Goal: Task Accomplishment & Management: Manage account settings

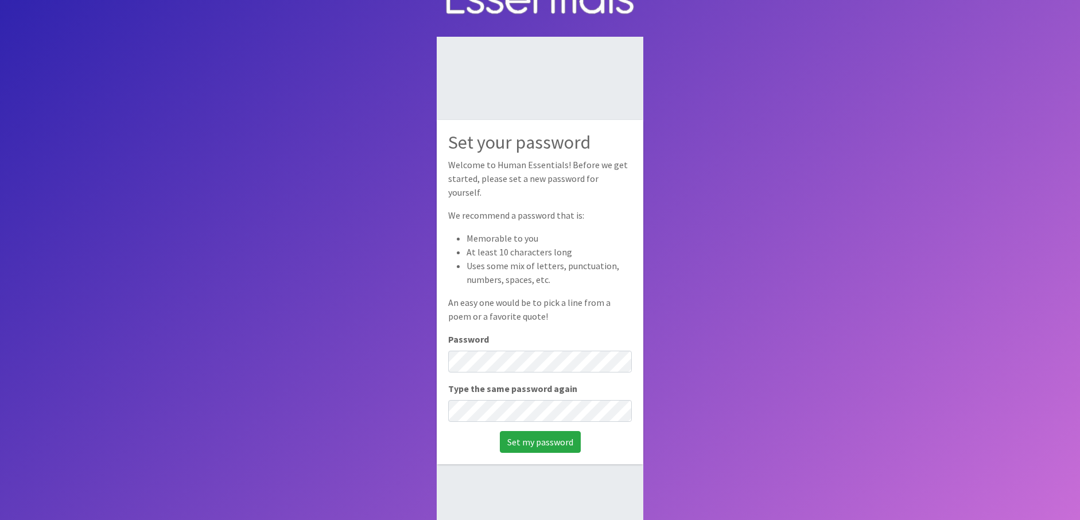
scroll to position [57, 0]
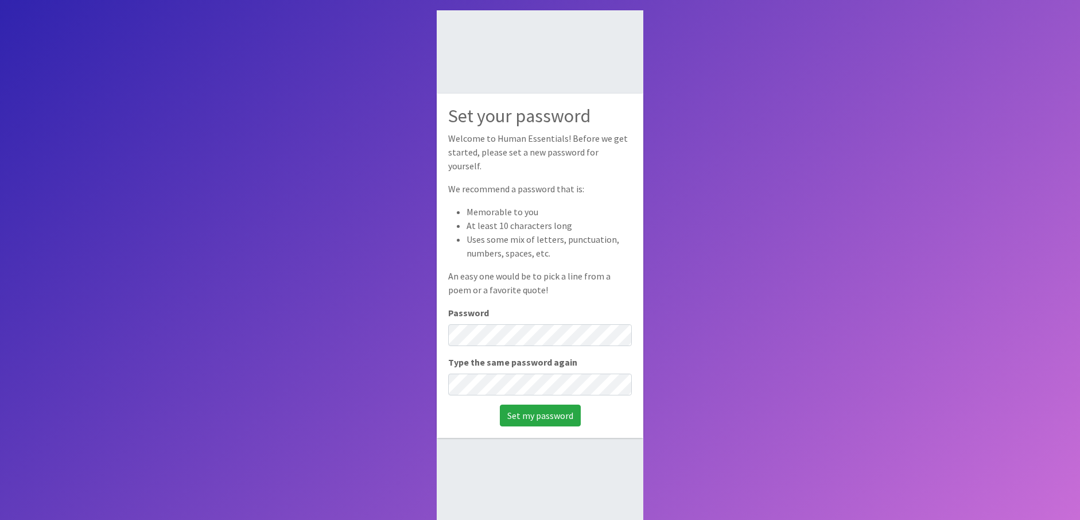
click at [561, 366] on div "Type the same password again" at bounding box center [540, 375] width 184 height 40
click at [542, 413] on input "Set my password" at bounding box center [540, 416] width 81 height 22
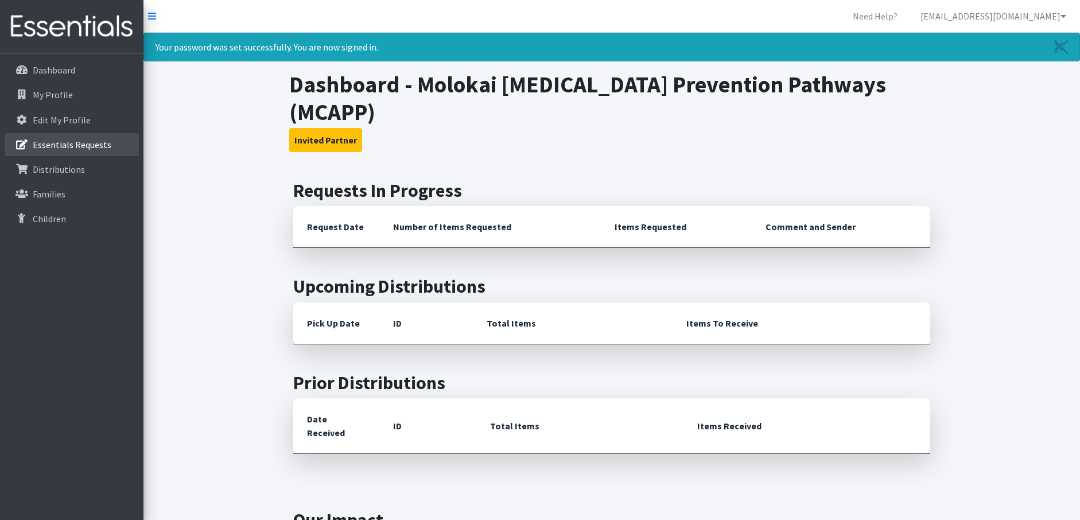
click at [73, 149] on p "Essentials Requests" at bounding box center [72, 144] width 79 height 11
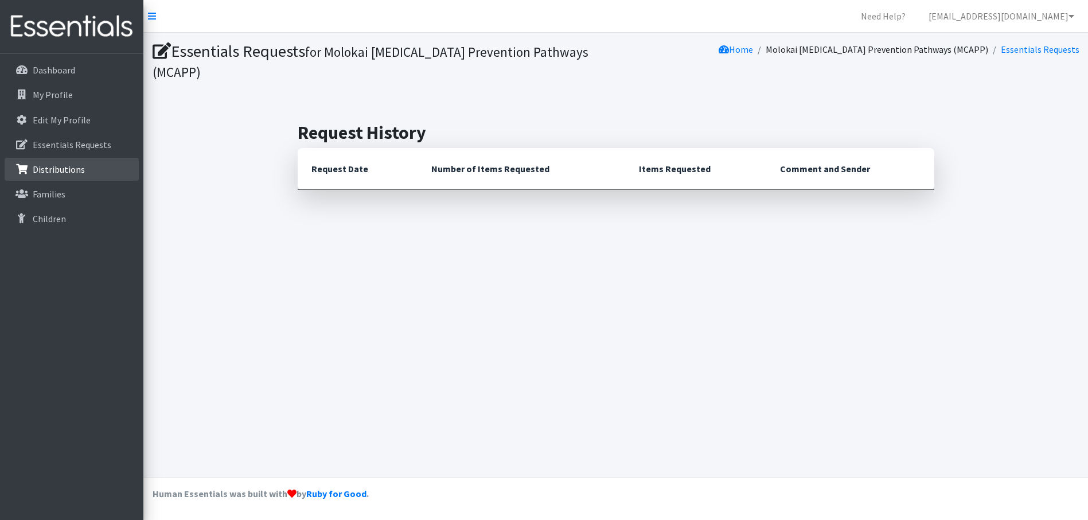
click at [50, 165] on p "Distributions" at bounding box center [59, 169] width 52 height 11
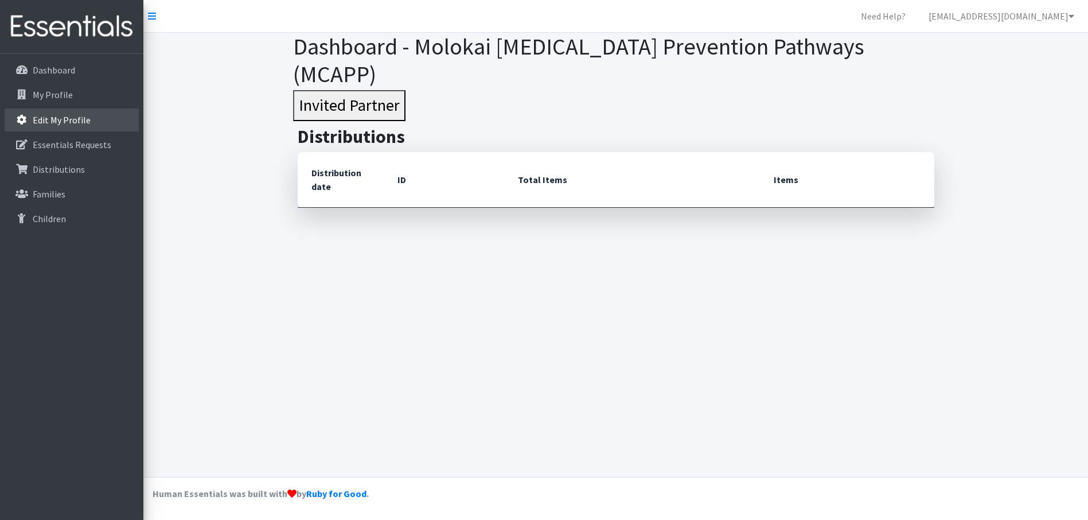
click at [64, 130] on link "Edit My Profile" at bounding box center [72, 119] width 134 height 23
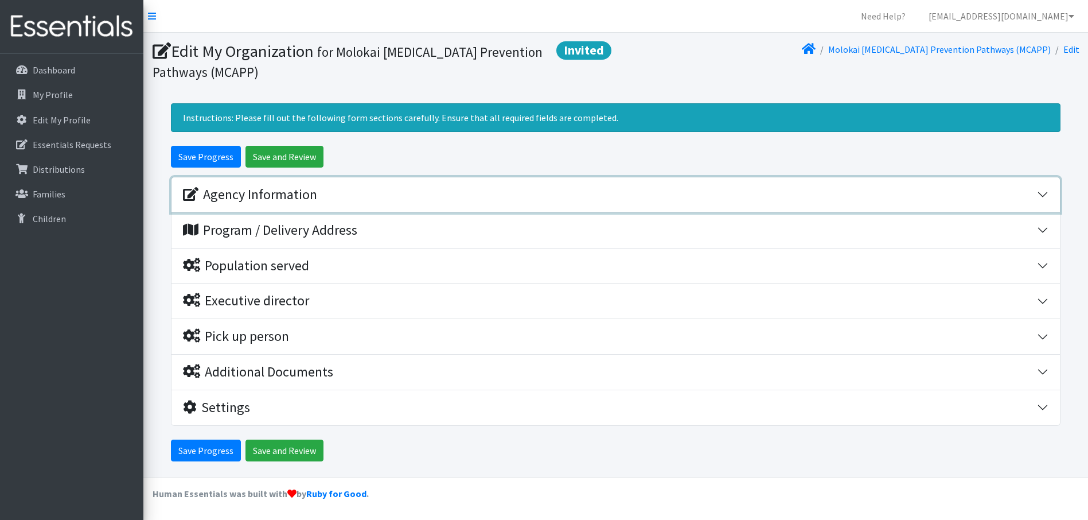
click at [238, 190] on div "Agency Information" at bounding box center [250, 194] width 134 height 17
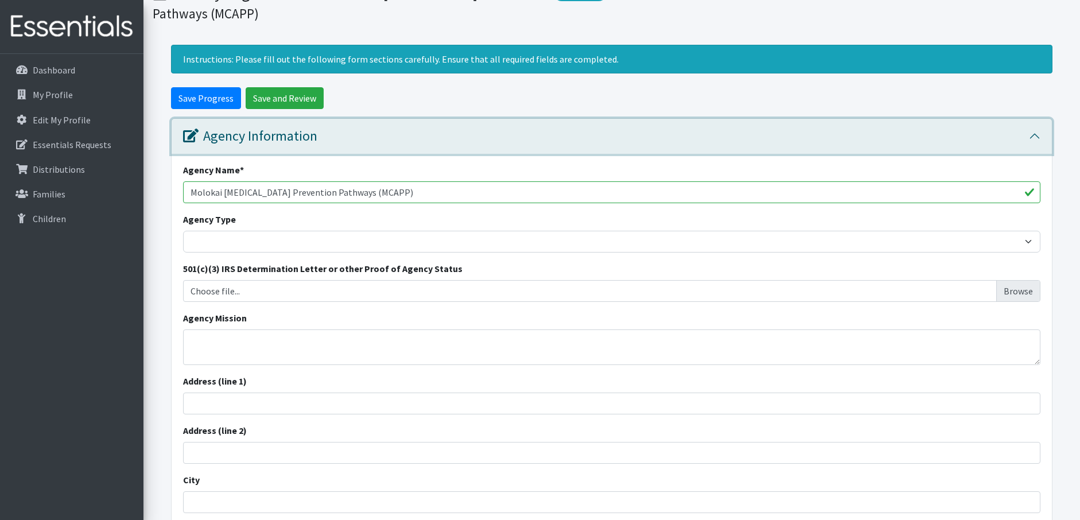
scroll to position [115, 0]
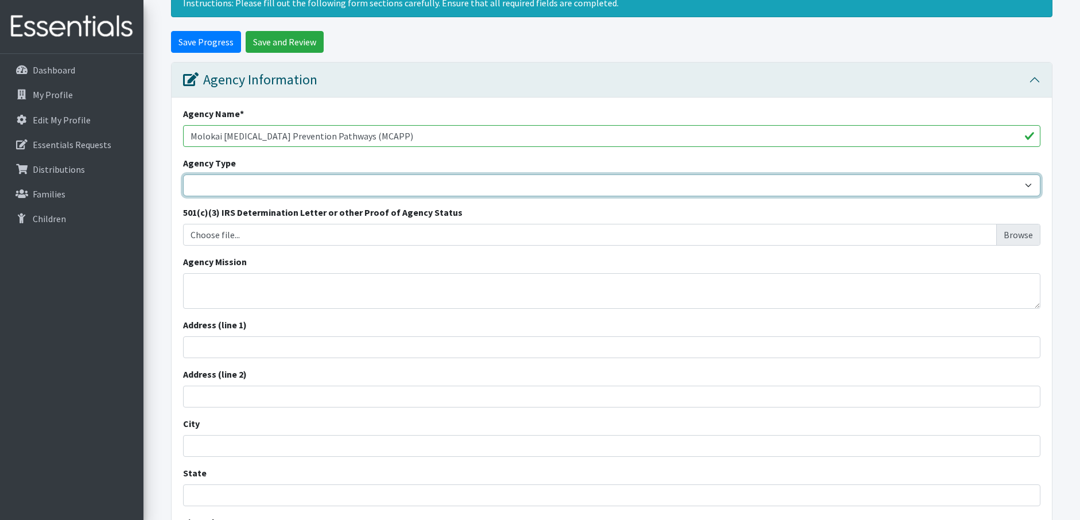
click at [238, 181] on select "Basic Needs Bank Career technical training Child abuse resource center Church o…" at bounding box center [611, 185] width 857 height 22
click at [210, 174] on select "Basic Needs Bank Career technical training Child abuse resource center Church o…" at bounding box center [611, 185] width 857 height 22
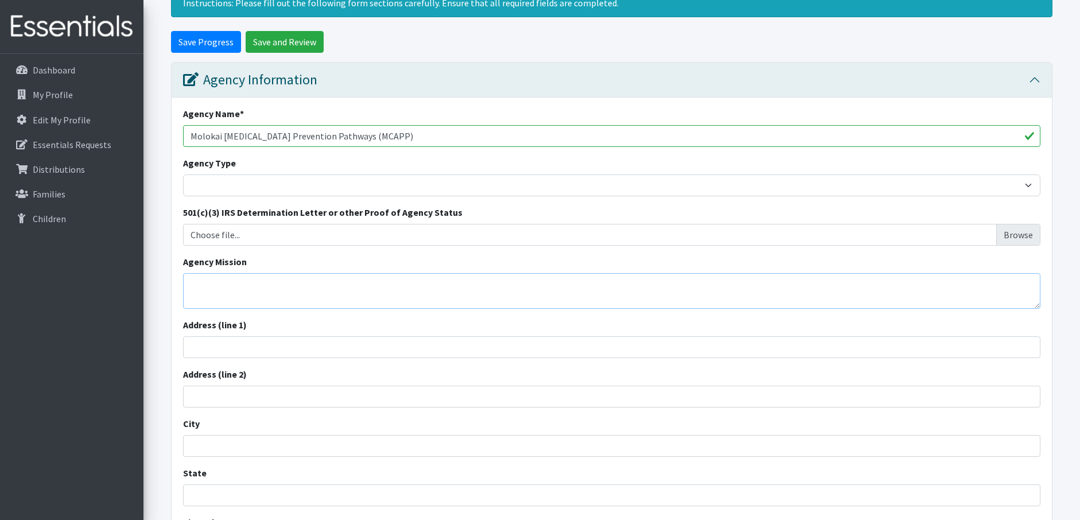
click at [350, 278] on textarea "Agency Mission" at bounding box center [611, 291] width 857 height 36
click at [251, 287] on textarea "Agency Mission" at bounding box center [611, 291] width 857 height 36
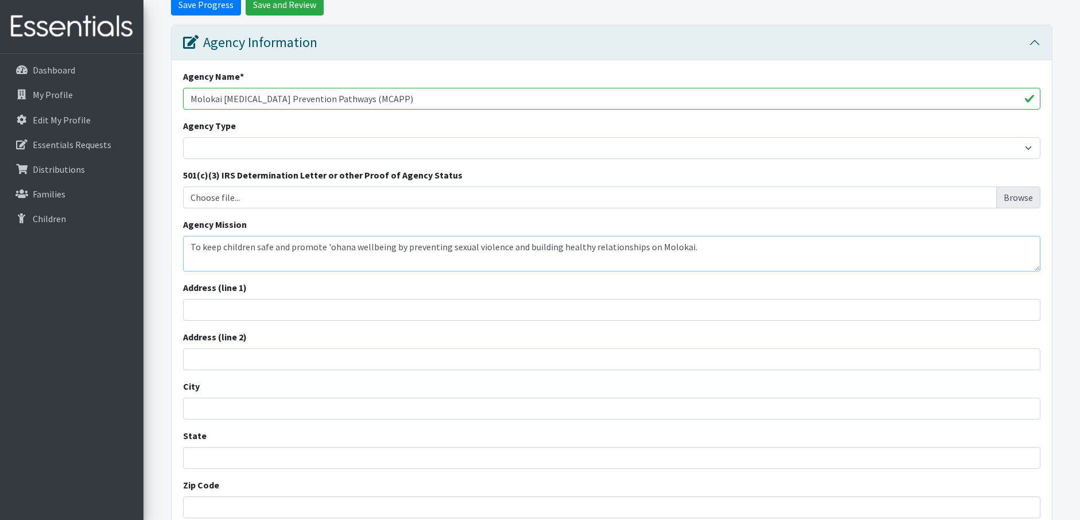
scroll to position [172, 0]
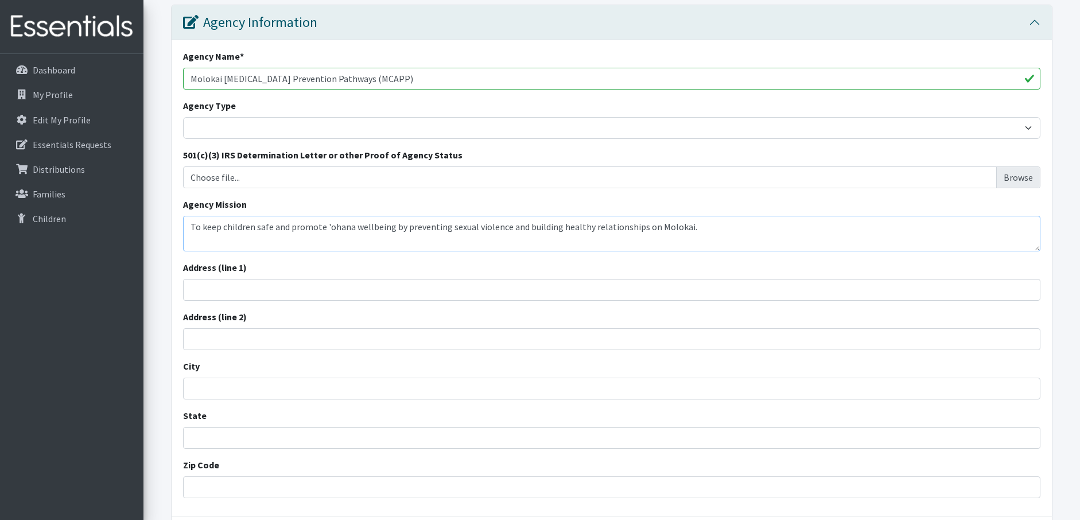
type textarea "To keep children safe and promote 'ohana wellbeing by preventing sexual violenc…"
click at [298, 295] on input "Address (line 1)" at bounding box center [611, 290] width 857 height 22
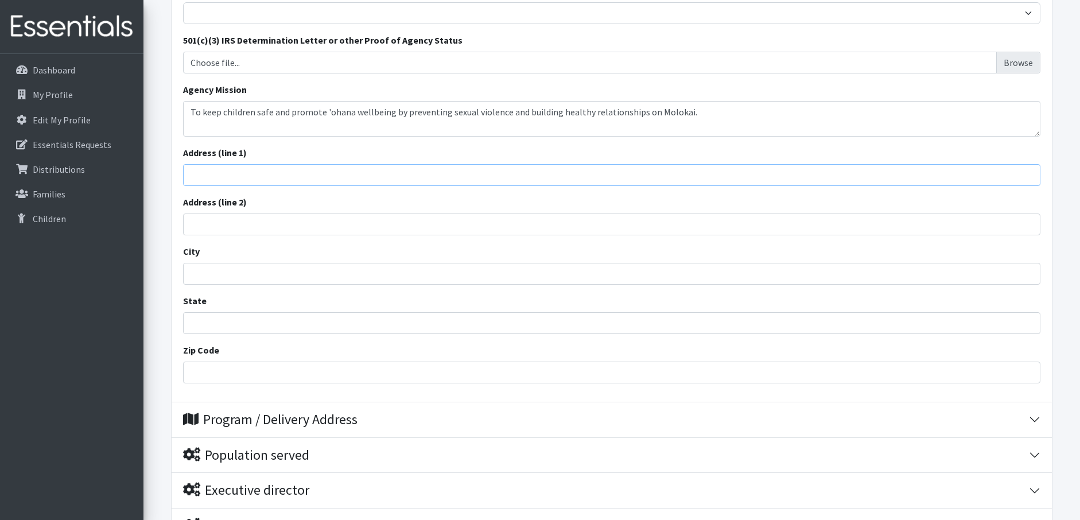
scroll to position [230, 0]
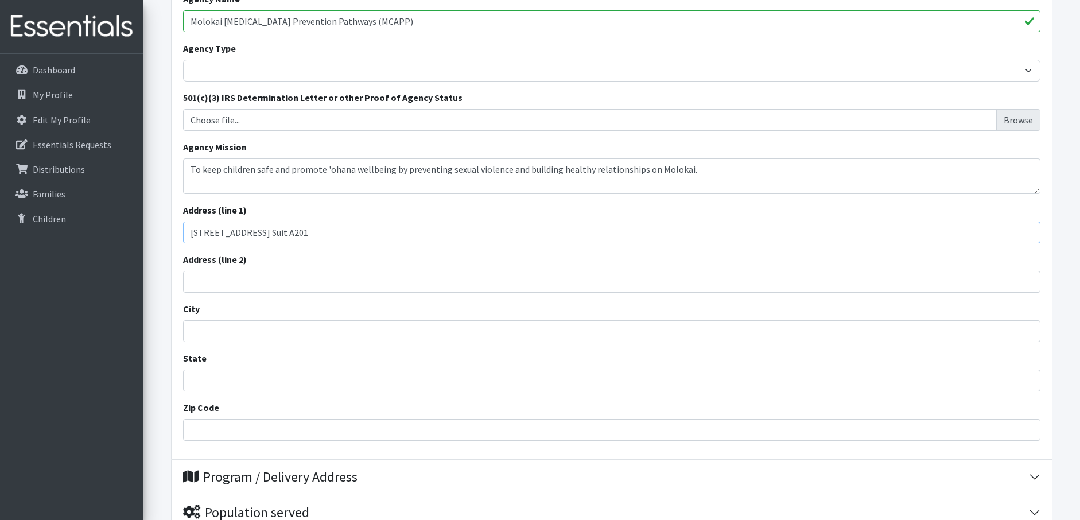
type input "40 Ala Malama Ave. Suit A201"
type input "PO Box 1049"
type input "Kaunakakai"
type input "Hawaii"
type input "96748"
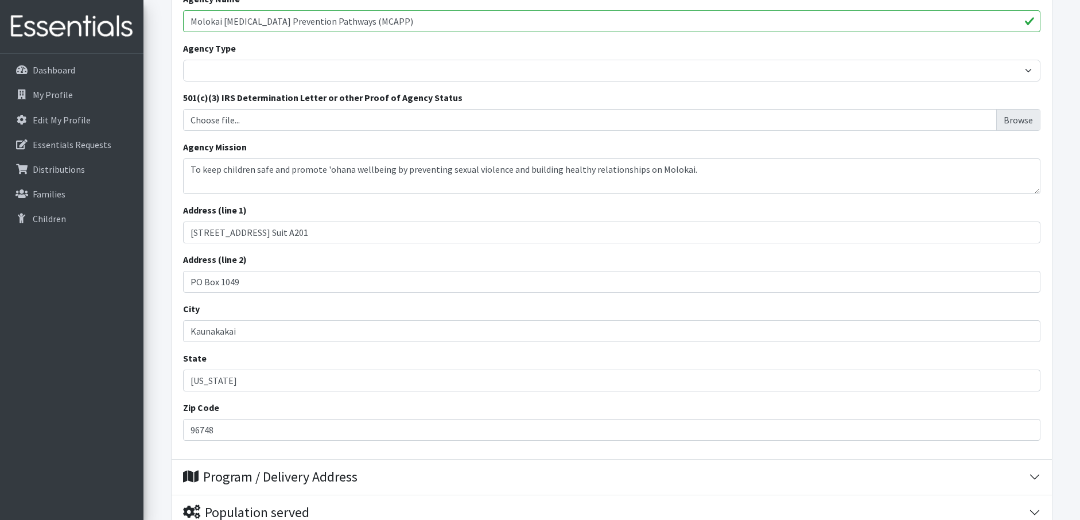
click at [153, 414] on form "Save Progress Save and Review Agency Information Agency Name * Molokai Child Ab…" at bounding box center [611, 312] width 936 height 792
click at [279, 235] on input "40 Ala Malama Ave. Suit A201" at bounding box center [611, 232] width 857 height 22
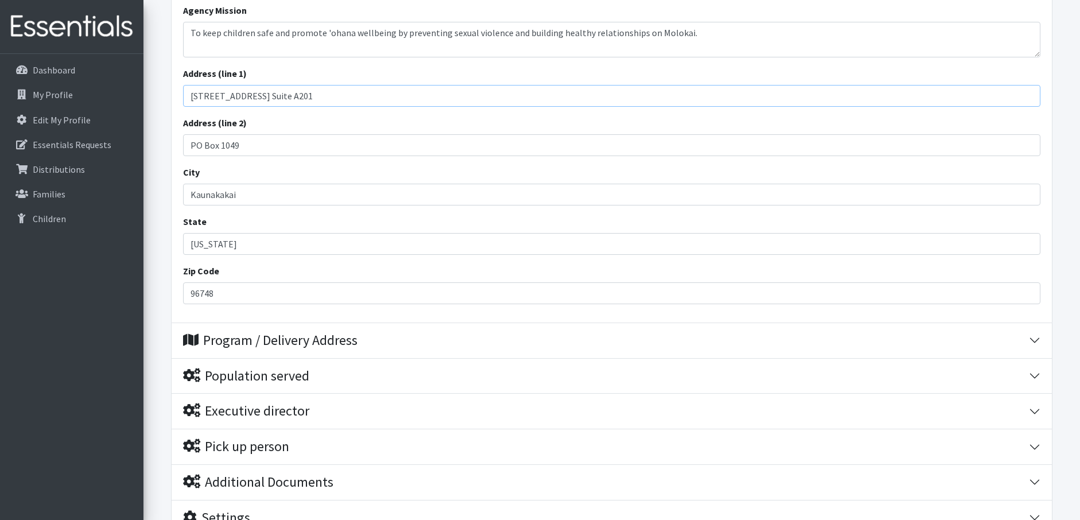
scroll to position [402, 0]
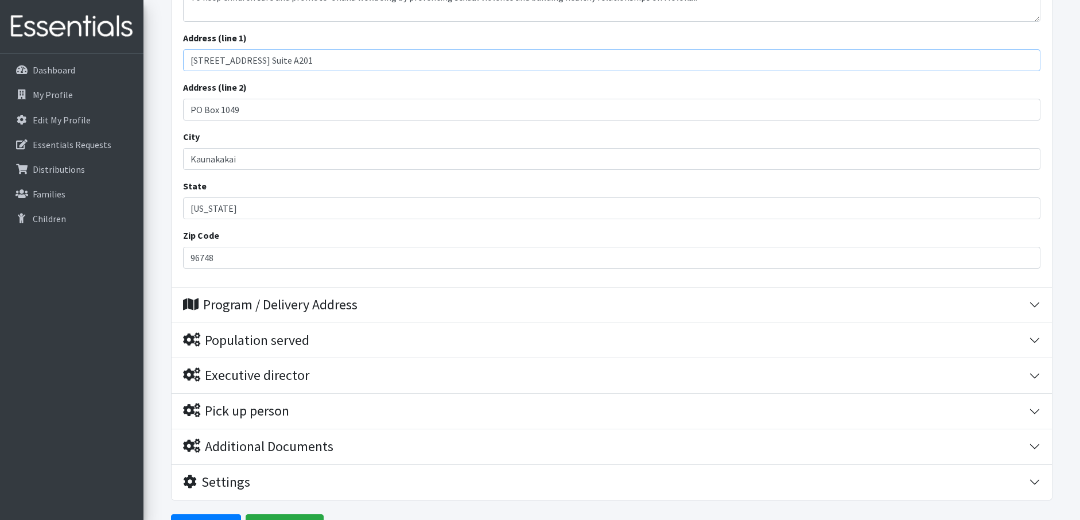
type input "40 Ala Malama Ave. Suite A201"
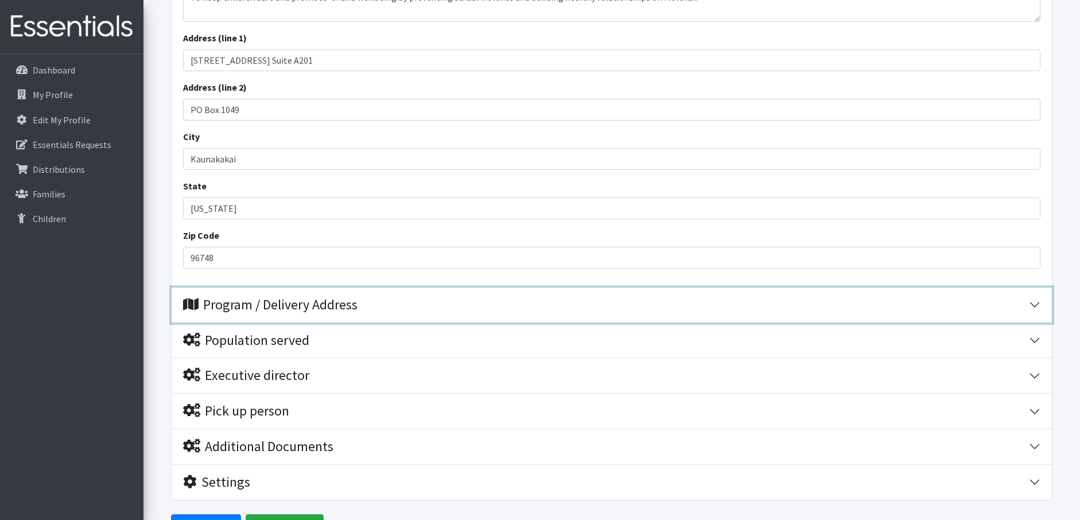
click at [246, 293] on button "Program / Delivery Address" at bounding box center [612, 304] width 880 height 35
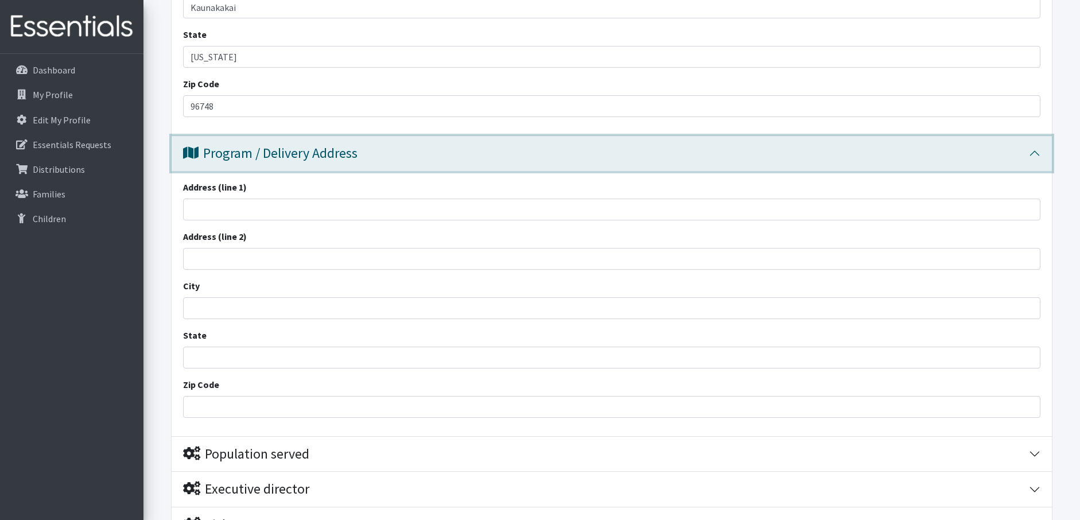
scroll to position [552, 0]
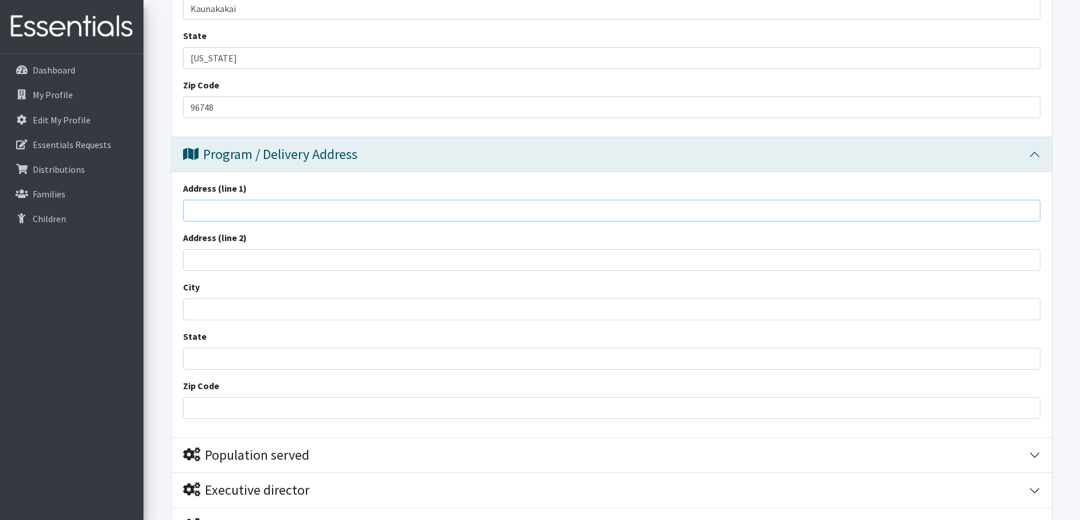
click at [276, 217] on input "Address (line 1)" at bounding box center [611, 211] width 857 height 22
type input "40 Ala Malama Ave. Suite. A201"
type input "PO Box 1049"
type input "Kaunakakai"
type input "Hawaii"
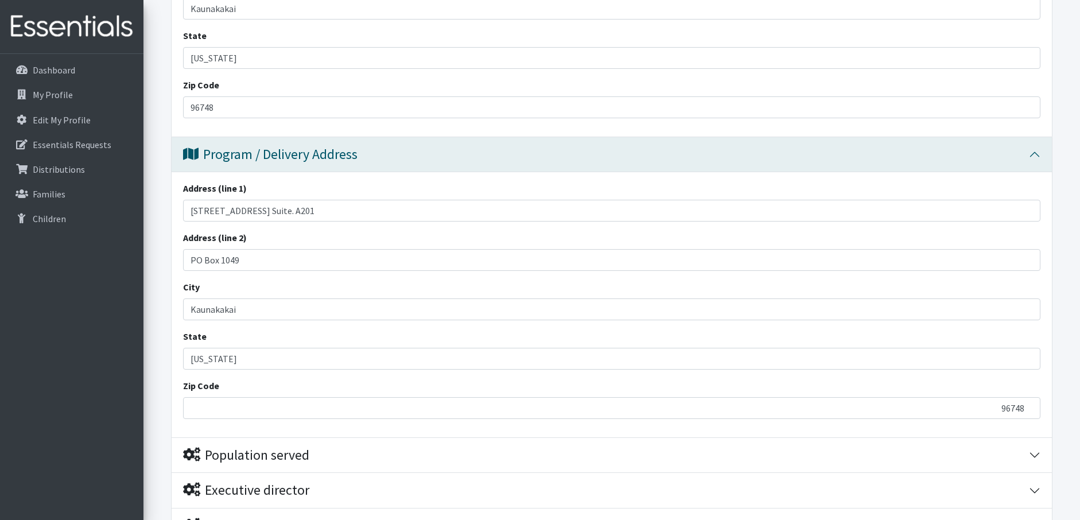
click at [401, 435] on div "Address (line 1) 40 Ala Malama Ave. Suite. A201 Address (line 2) PO Box 1049 Ci…" at bounding box center [612, 304] width 880 height 265
click at [1025, 414] on input "96748" at bounding box center [611, 408] width 857 height 22
click at [1031, 404] on input "96749" at bounding box center [611, 408] width 857 height 22
type input "96748"
click at [1030, 410] on input "96748" at bounding box center [611, 408] width 857 height 22
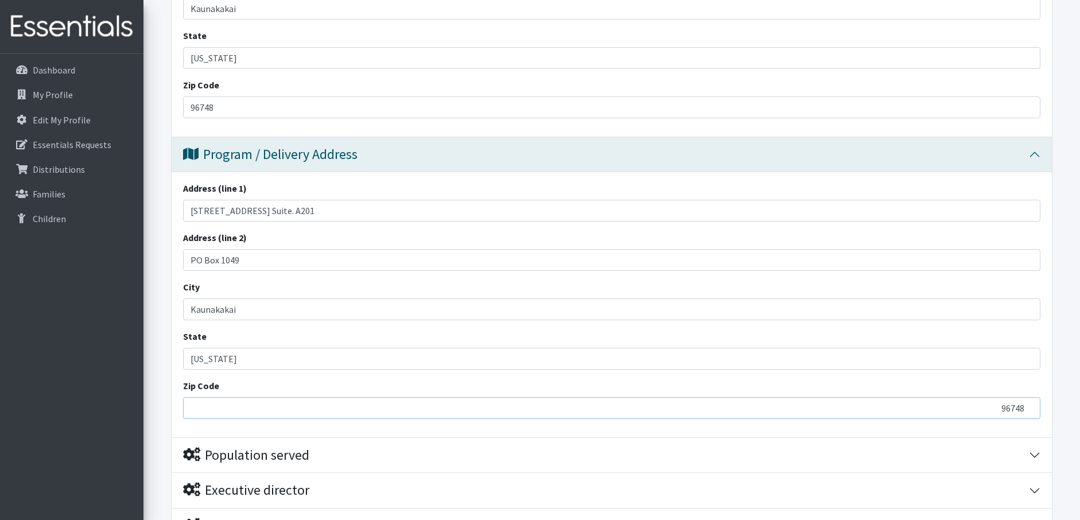
click at [921, 409] on input "96748" at bounding box center [611, 408] width 857 height 22
click at [268, 403] on input "96748" at bounding box center [611, 408] width 857 height 22
click at [533, 383] on div "Zip Code 96748" at bounding box center [611, 399] width 857 height 40
drag, startPoint x: 263, startPoint y: 210, endPoint x: 263, endPoint y: 217, distance: 7.5
click at [263, 210] on input "40 Ala Malama Ave. Suite. A201" at bounding box center [611, 211] width 857 height 22
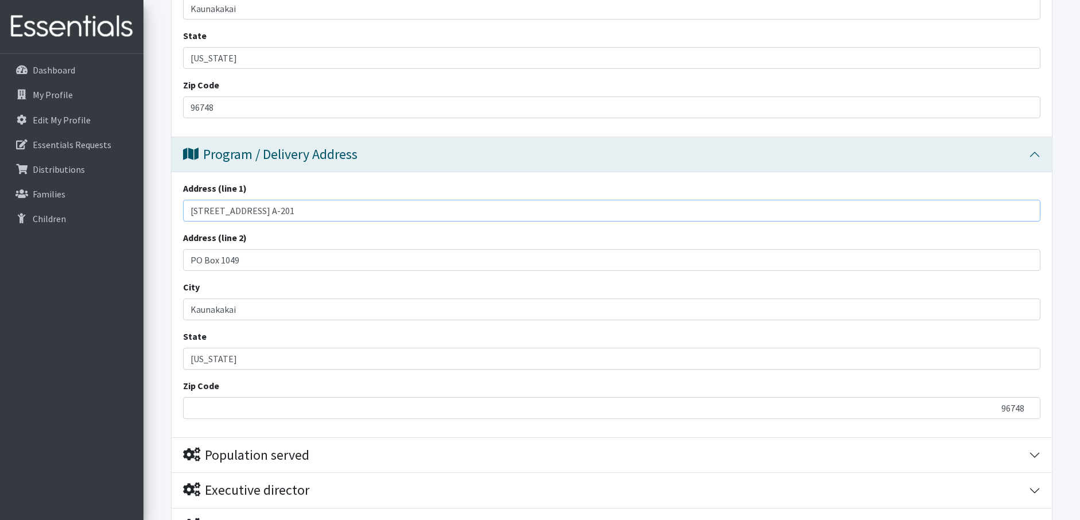
type input "40 Ala Malama Ave, Ste. A-201"
click at [324, 239] on div "Address (line 2) PO Box 1049" at bounding box center [611, 251] width 857 height 40
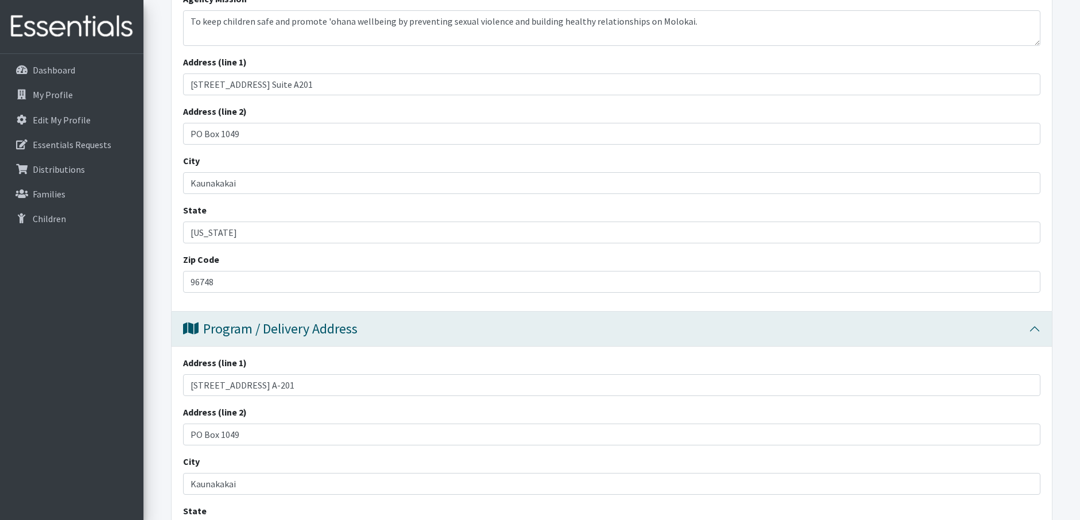
scroll to position [322, 0]
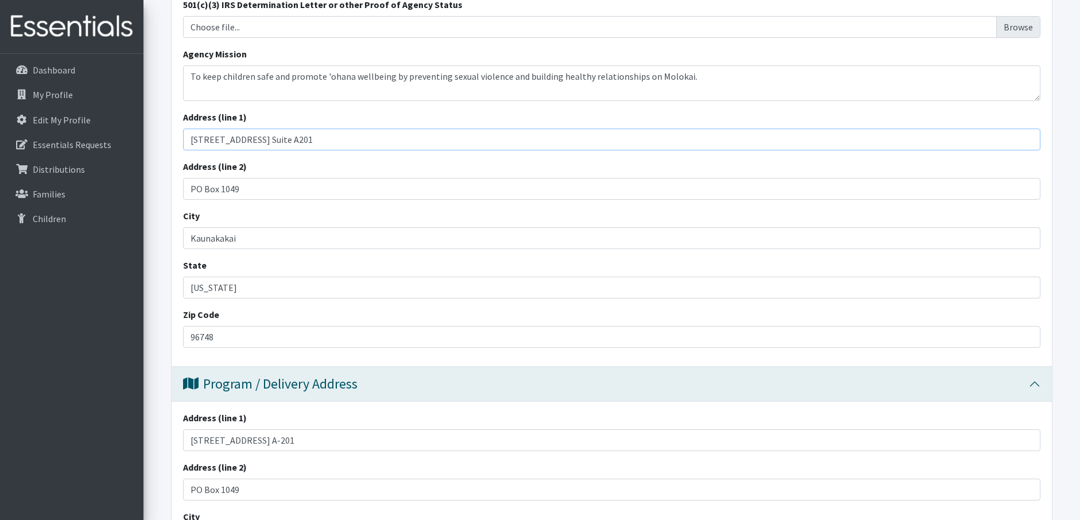
click at [322, 136] on input "40 Ala Malama Ave. Suite A201" at bounding box center [611, 140] width 857 height 22
click at [264, 139] on input "40 Ala Malama Ave. Suite A201" at bounding box center [611, 140] width 857 height 22
type input "40 Ala Malama Ave, Ste. A-201"
click at [402, 153] on div "Agency Name * Molokai Child Abuse Prevention Pathways (MCAPP) Agency Type Basic…" at bounding box center [612, 128] width 880 height 476
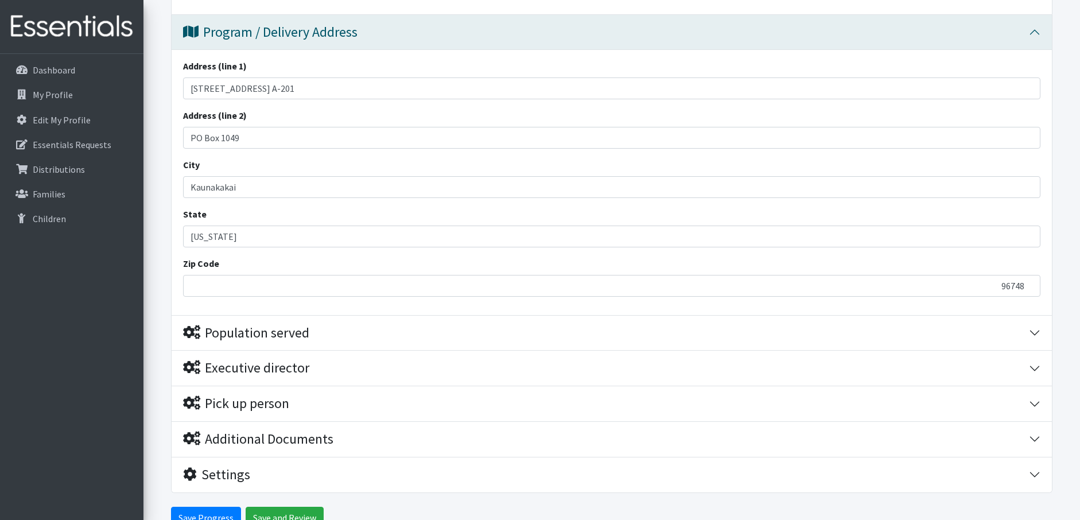
scroll to position [724, 0]
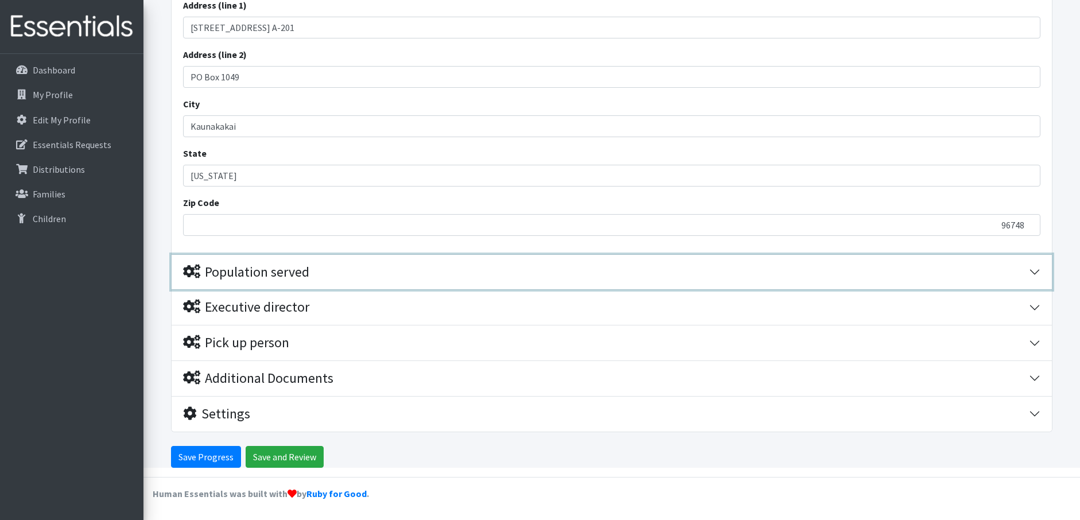
click at [354, 274] on div "Population served" at bounding box center [606, 272] width 846 height 17
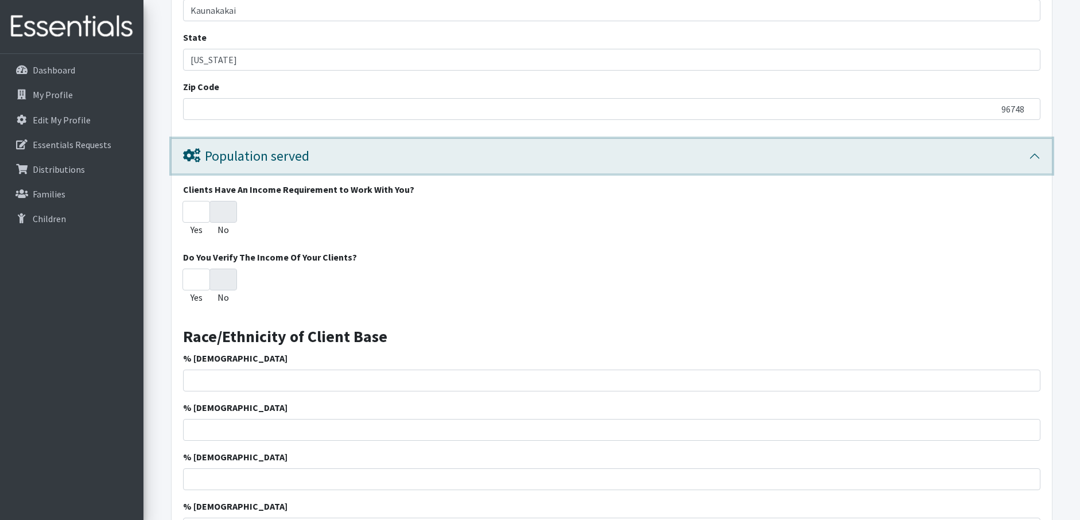
scroll to position [850, 0]
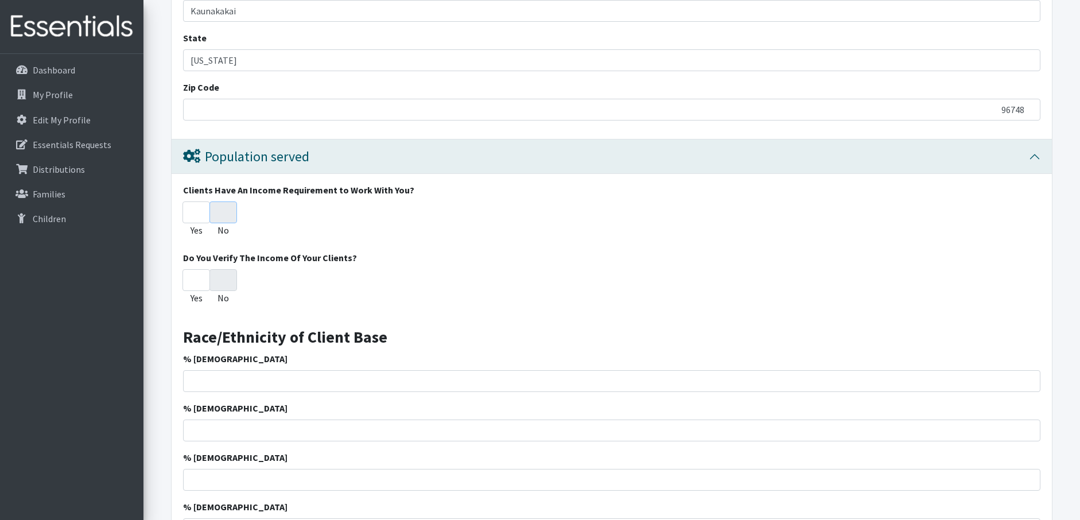
click at [224, 216] on input "No" at bounding box center [223, 212] width 28 height 22
radio input "true"
click at [225, 212] on input "No" at bounding box center [223, 212] width 28 height 22
click at [224, 284] on input "No" at bounding box center [223, 280] width 28 height 22
radio input "true"
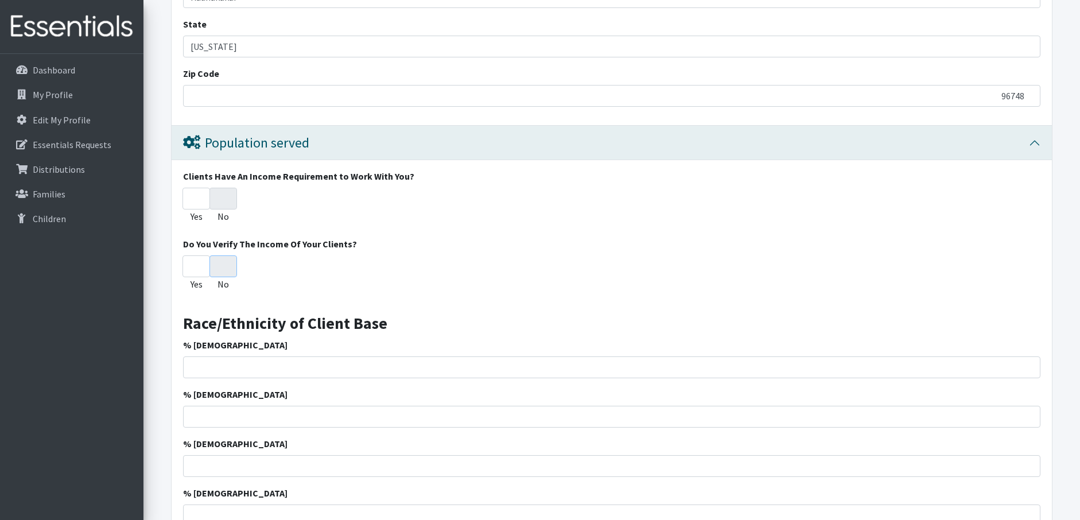
scroll to position [908, 0]
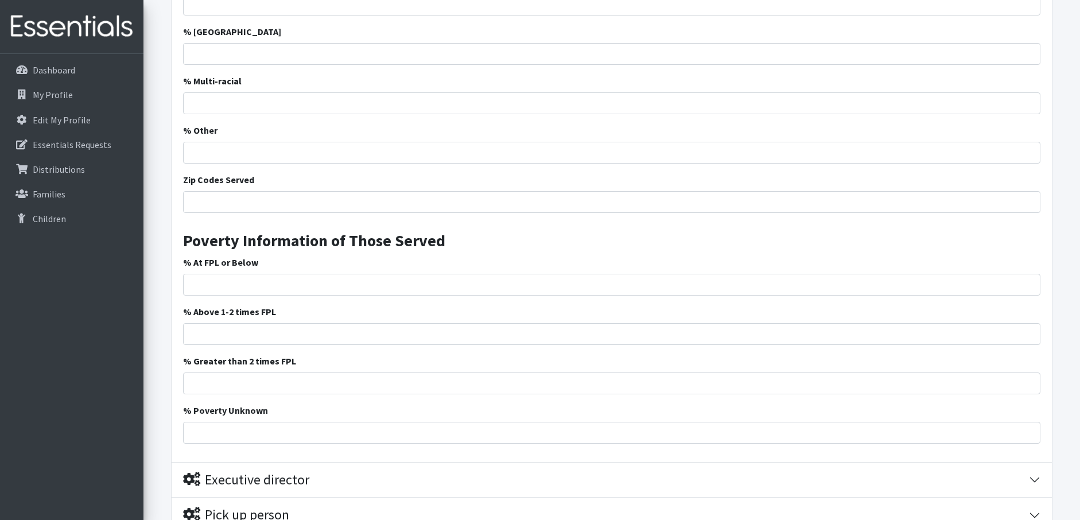
scroll to position [1596, 0]
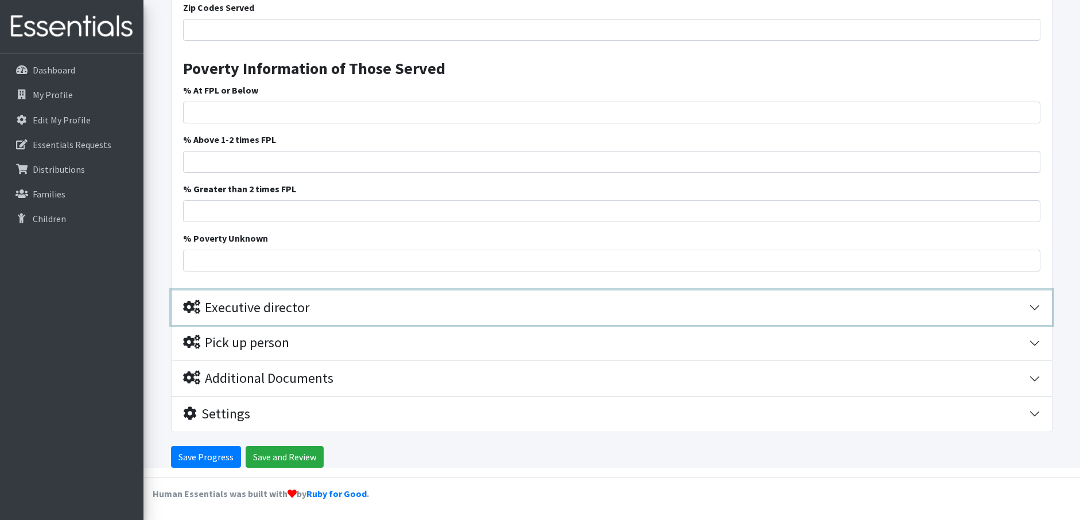
click at [291, 301] on div "Executive director" at bounding box center [246, 308] width 126 height 17
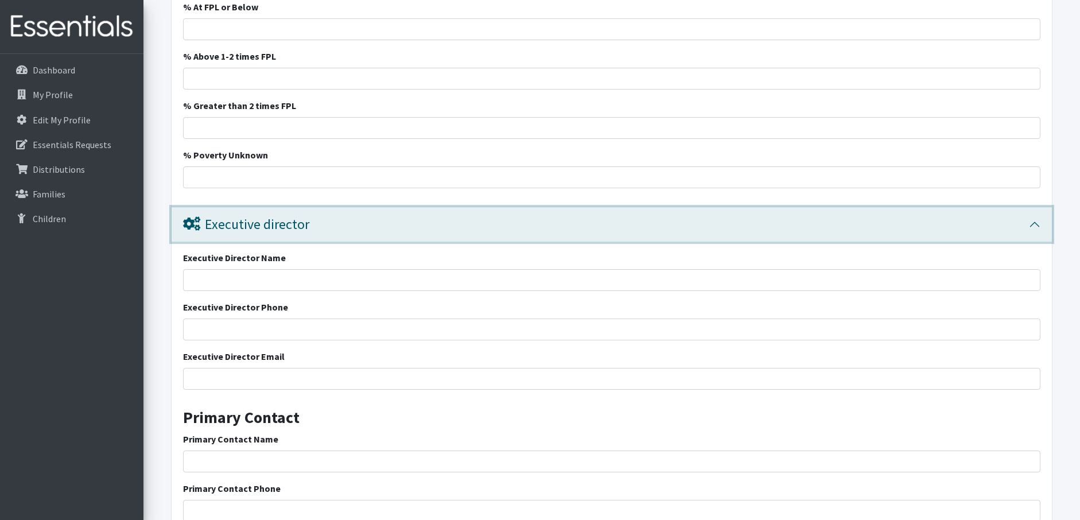
scroll to position [1763, 0]
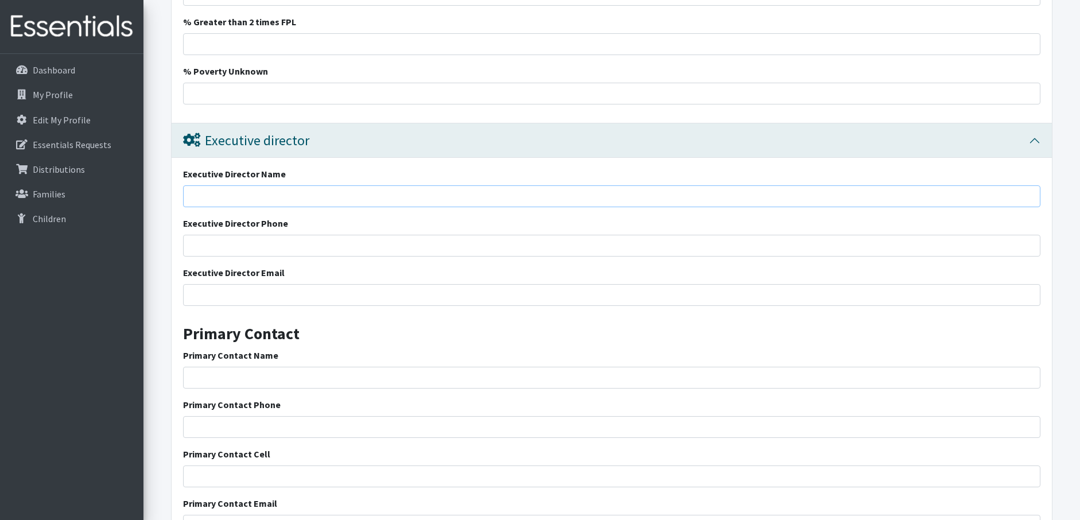
click at [312, 192] on input "Executive Director Name" at bounding box center [611, 196] width 857 height 22
type input "Talia Cardines"
type input "(808) 774-8685"
click at [363, 265] on div "Executive Director Name Talia Cardines Executive Director Phone (808) 774-8685 …" at bounding box center [612, 356] width 880 height 397
click at [266, 300] on input "Executive Director Email" at bounding box center [611, 295] width 857 height 22
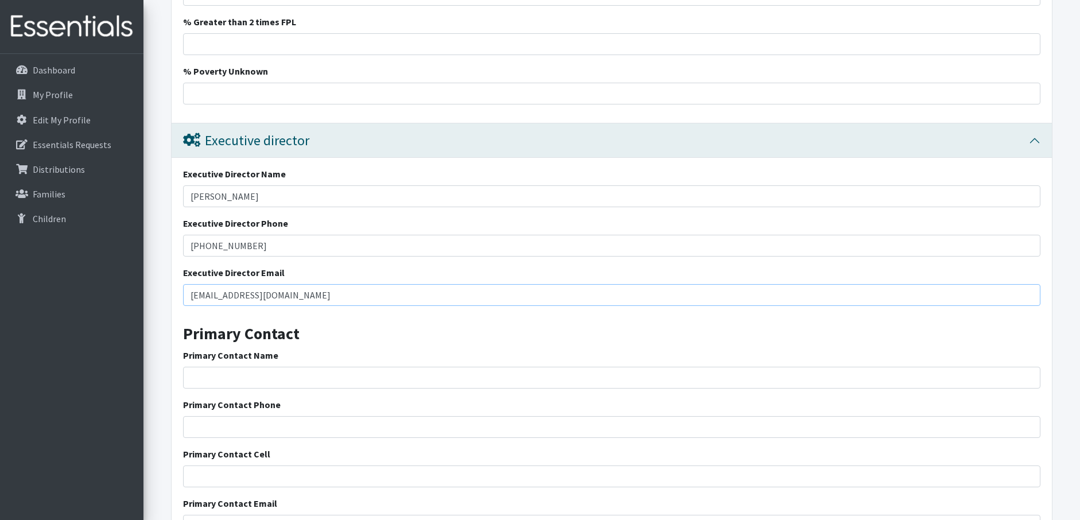
type input "tcardines@molokaicapp.org"
click at [299, 381] on input "Primary Contact Name" at bounding box center [611, 378] width 857 height 22
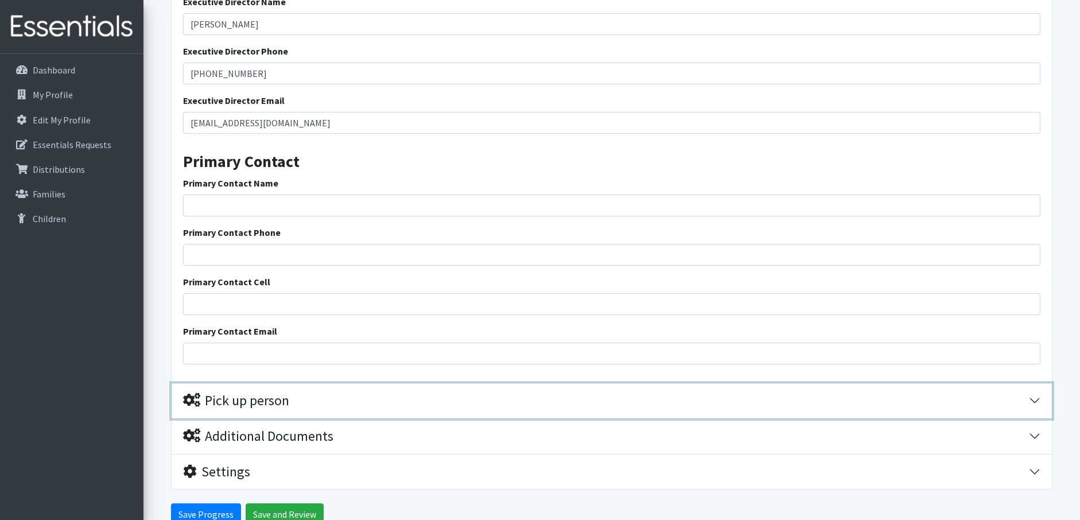
click at [263, 405] on div "Pick up person" at bounding box center [236, 400] width 106 height 17
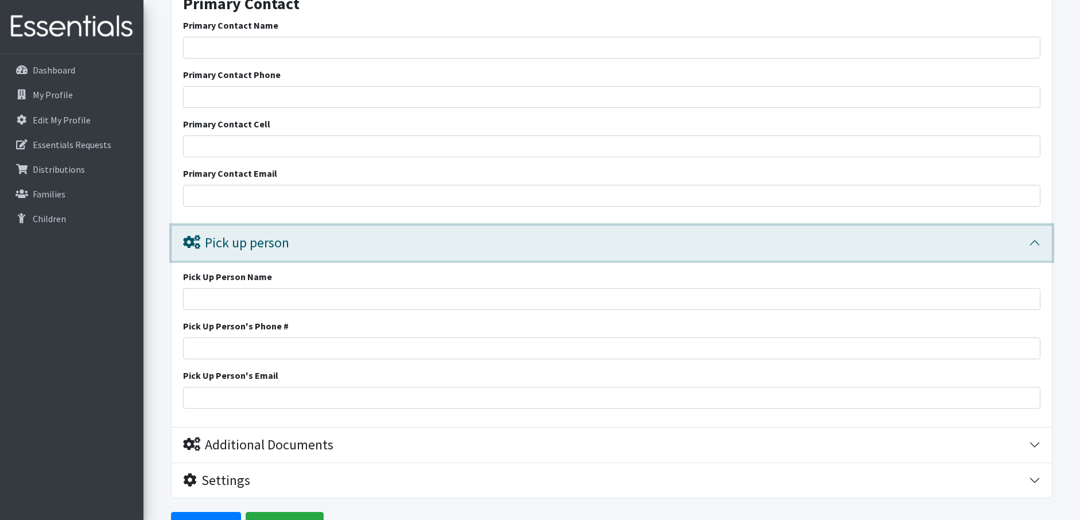
scroll to position [2102, 0]
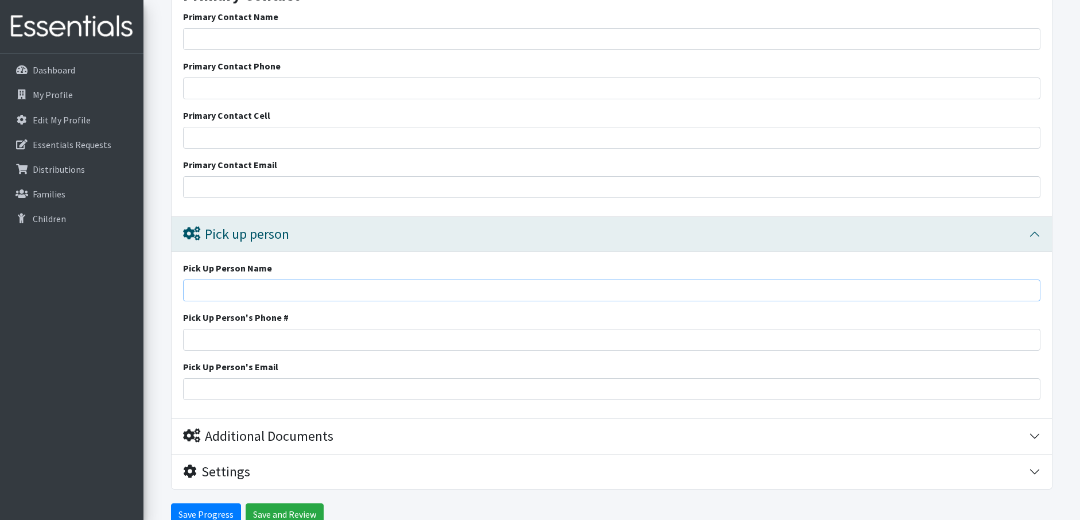
click at [297, 294] on input "Pick Up Person Name" at bounding box center [611, 290] width 857 height 22
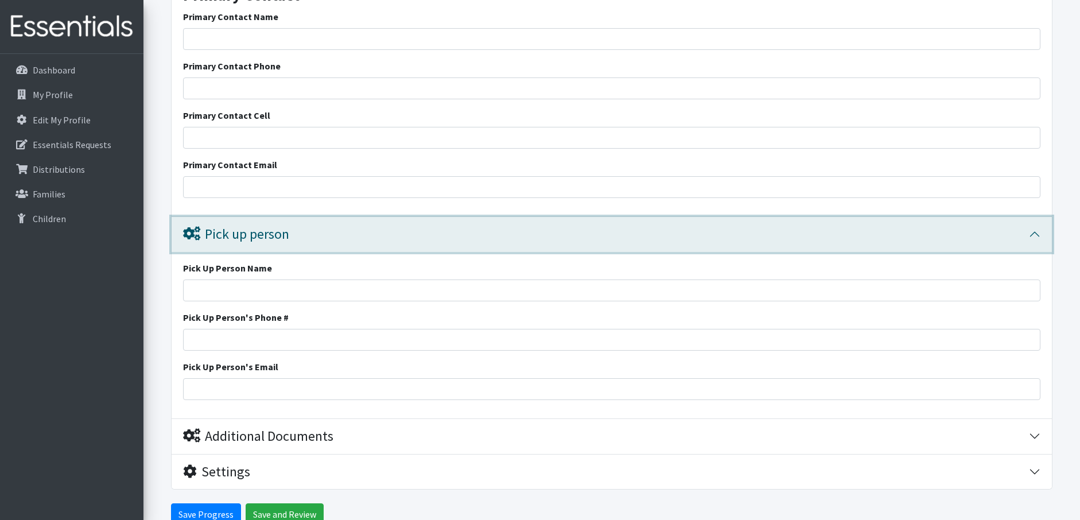
click at [330, 237] on div "Pick up person" at bounding box center [606, 234] width 846 height 17
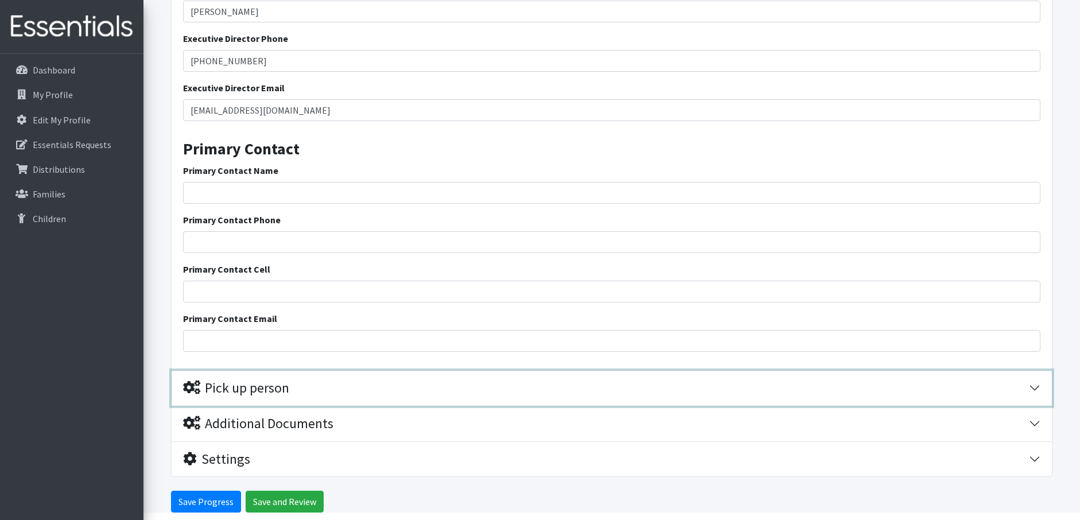
scroll to position [1935, 0]
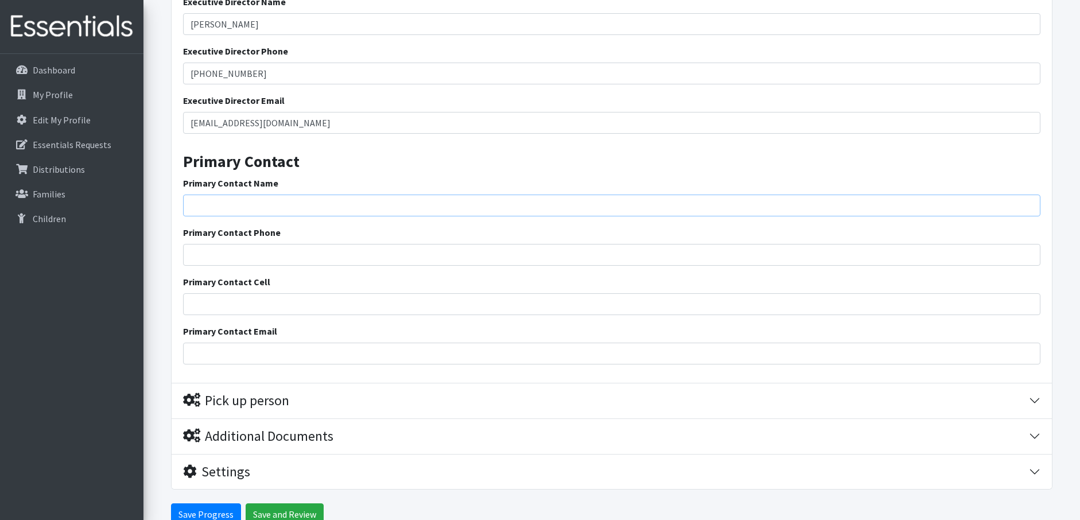
click at [320, 209] on input "Primary Contact Name" at bounding box center [611, 206] width 857 height 22
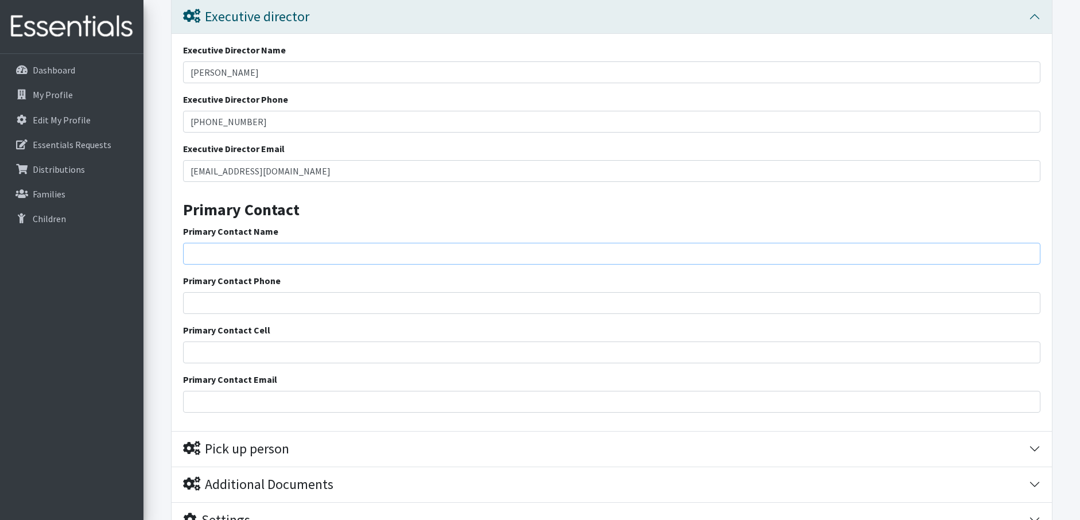
scroll to position [1821, 0]
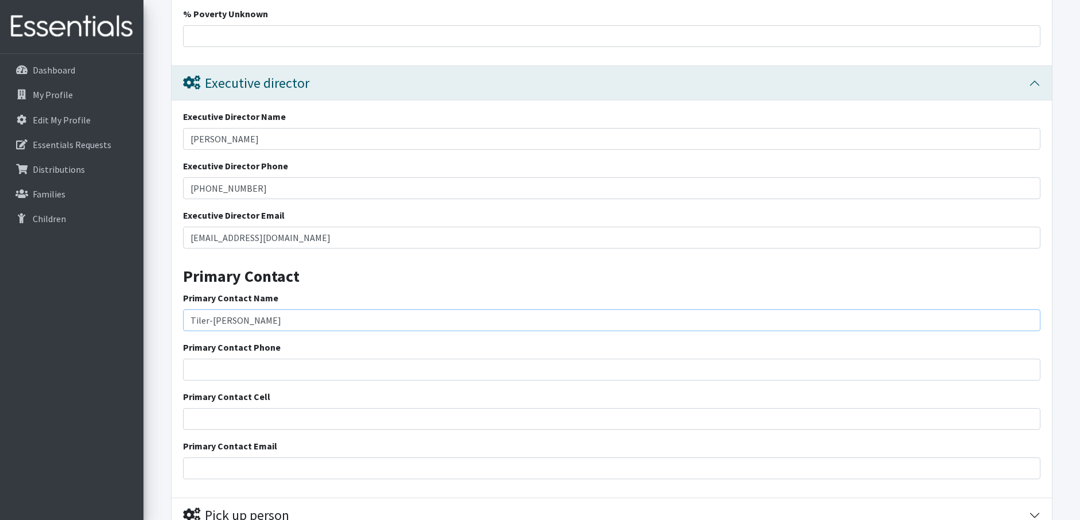
type input "Tiler-Payton Adolpho-Kim"
type input "(808) 774-8682"
click at [278, 423] on input "Primary Contact Cell" at bounding box center [611, 419] width 857 height 22
click at [436, 398] on div "Primary Contact Cell" at bounding box center [611, 410] width 857 height 40
click at [351, 476] on input "Primary Contact Email" at bounding box center [611, 468] width 857 height 22
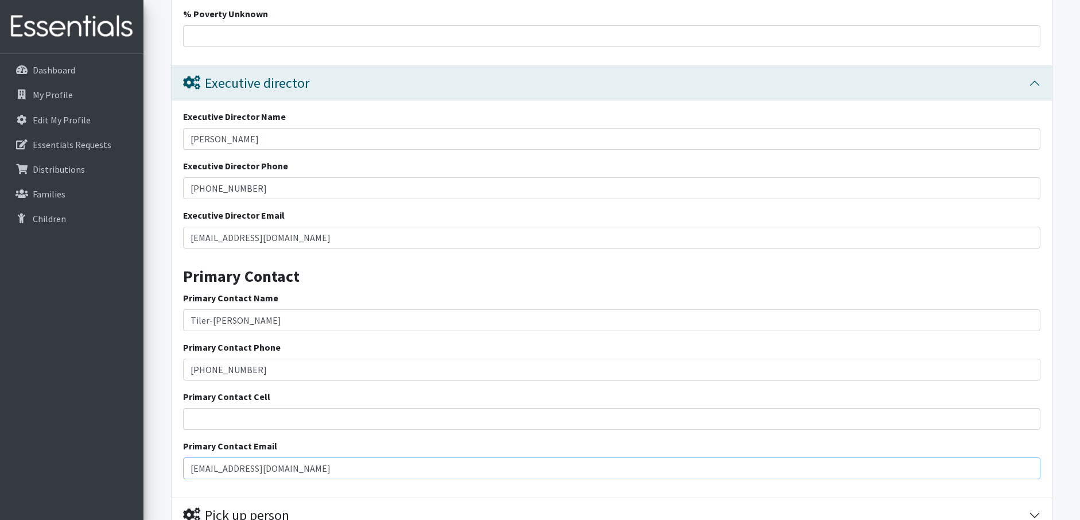
type input "tkim@molokaicapp.org"
click at [352, 452] on div "Primary Contact Email tkim@molokaicapp.org" at bounding box center [611, 459] width 857 height 40
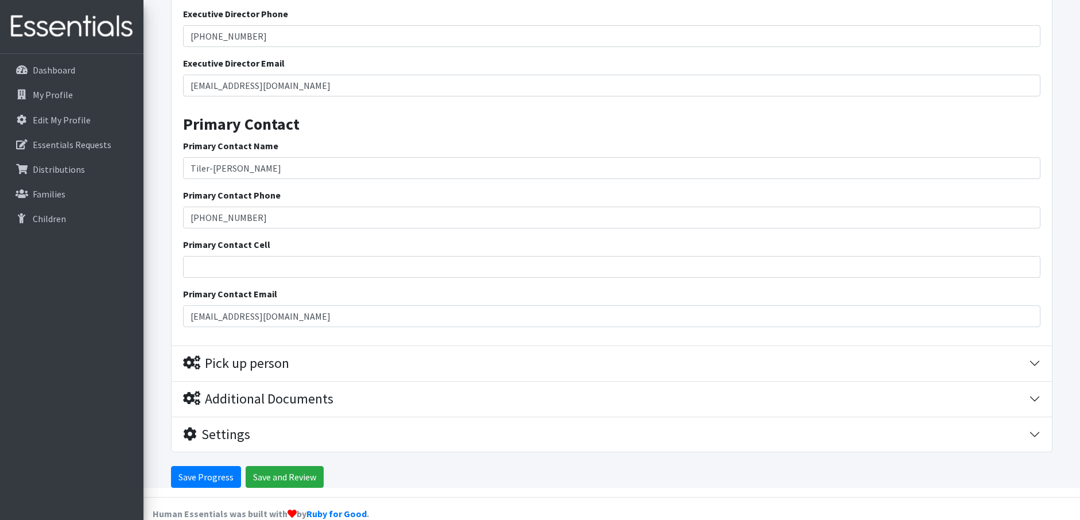
scroll to position [1993, 0]
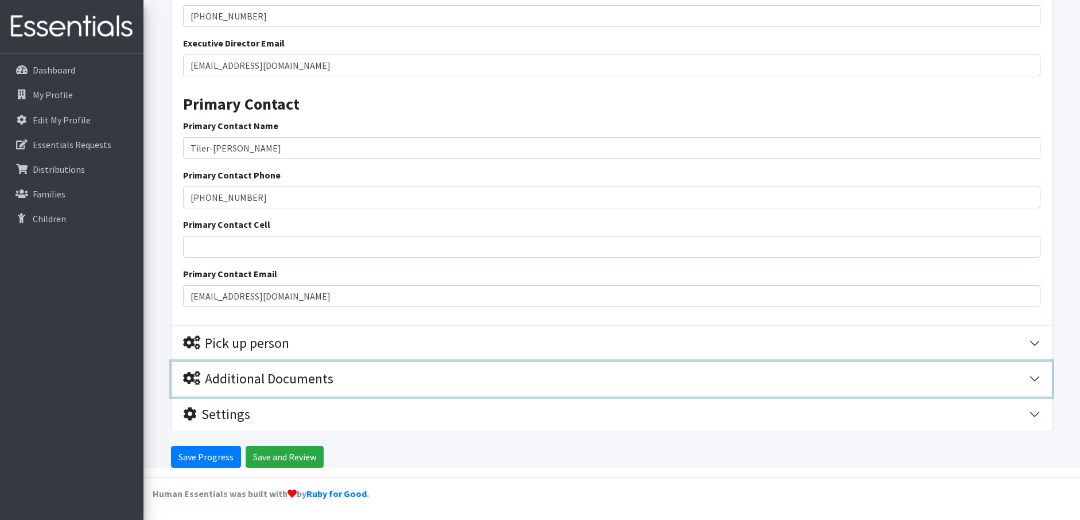
click at [313, 383] on div "Additional Documents" at bounding box center [258, 379] width 150 height 17
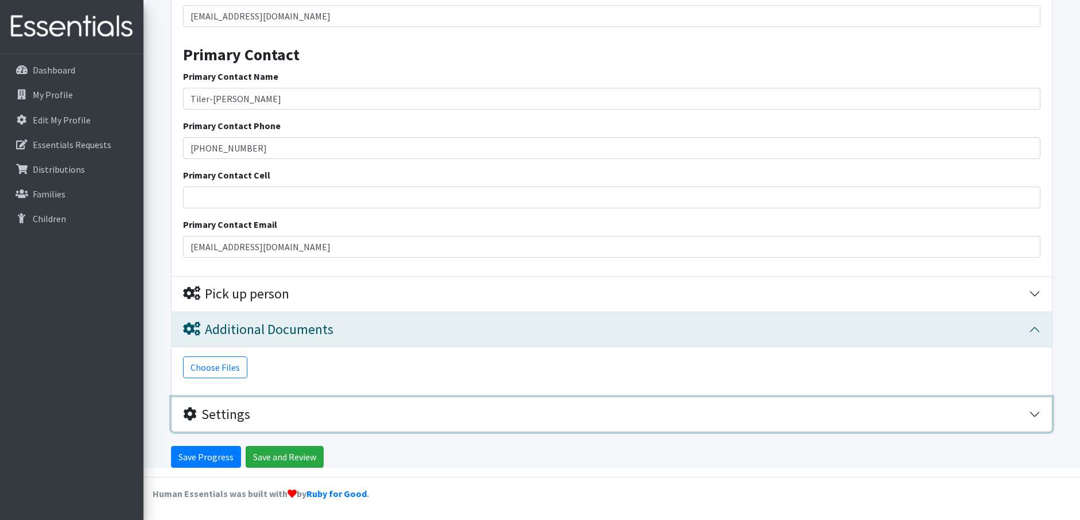
click at [294, 409] on div "Settings" at bounding box center [606, 414] width 846 height 17
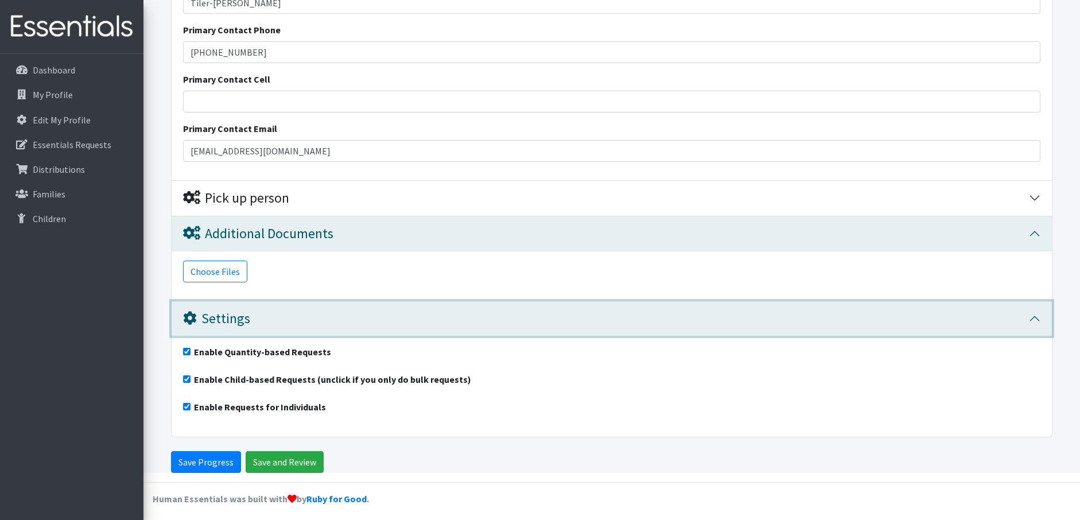
scroll to position [2143, 0]
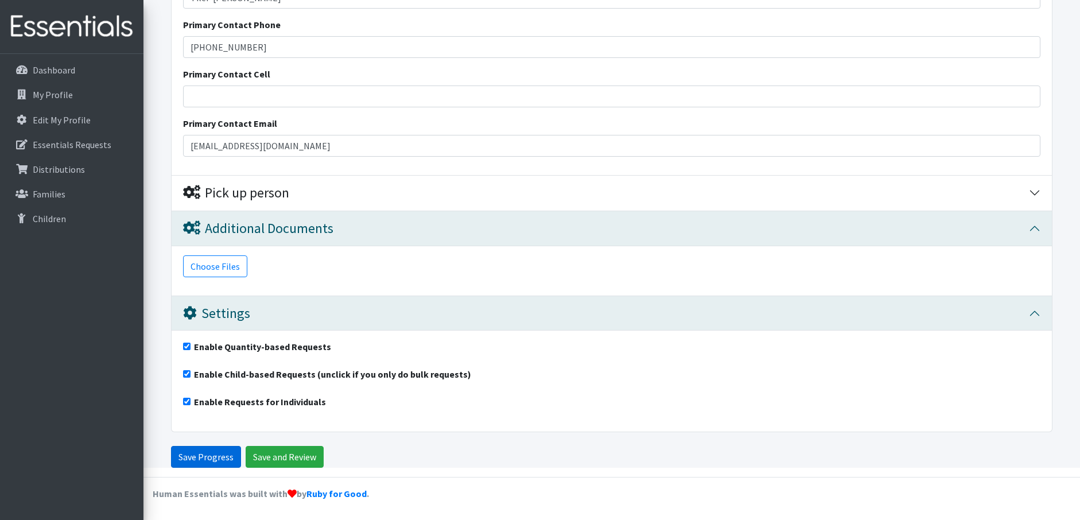
click at [209, 459] on input "Save Progress" at bounding box center [206, 457] width 70 height 22
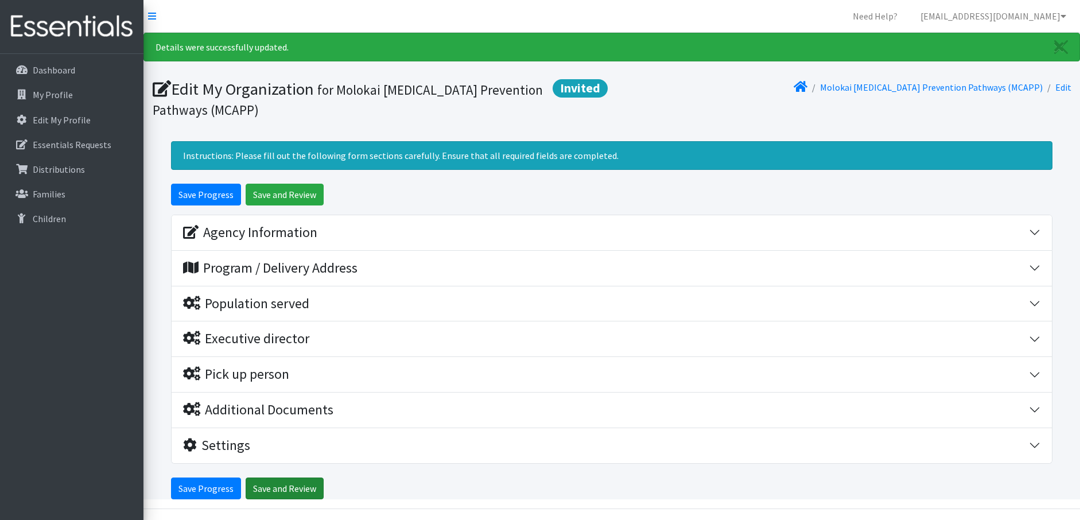
click at [291, 488] on input "Save and Review" at bounding box center [285, 488] width 78 height 22
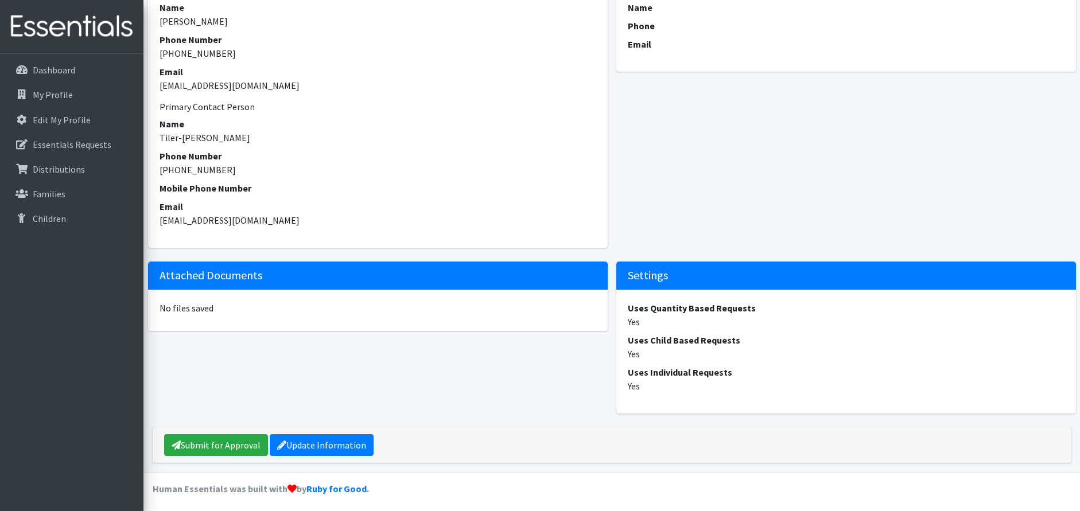
scroll to position [769, 0]
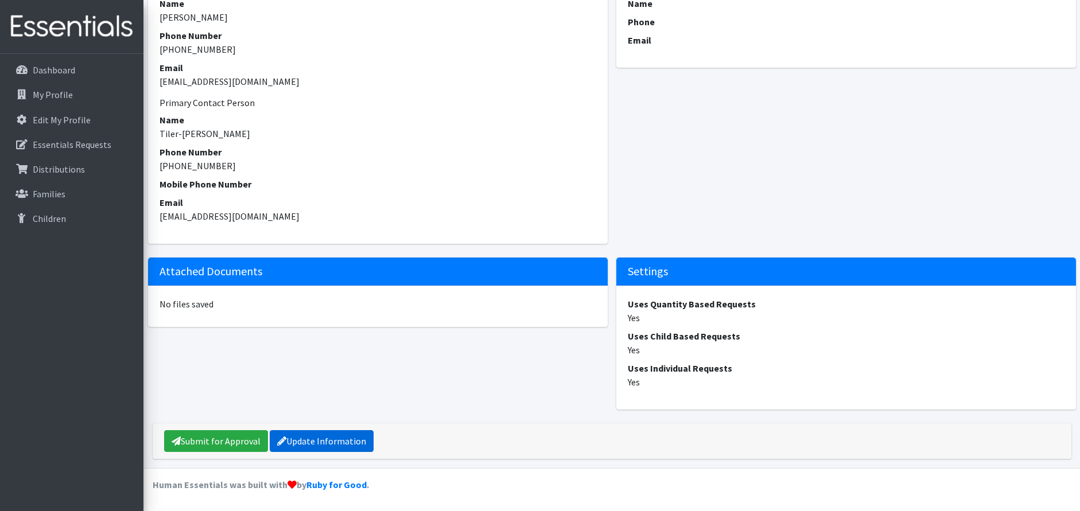
click at [343, 443] on link "Update Information" at bounding box center [322, 441] width 104 height 22
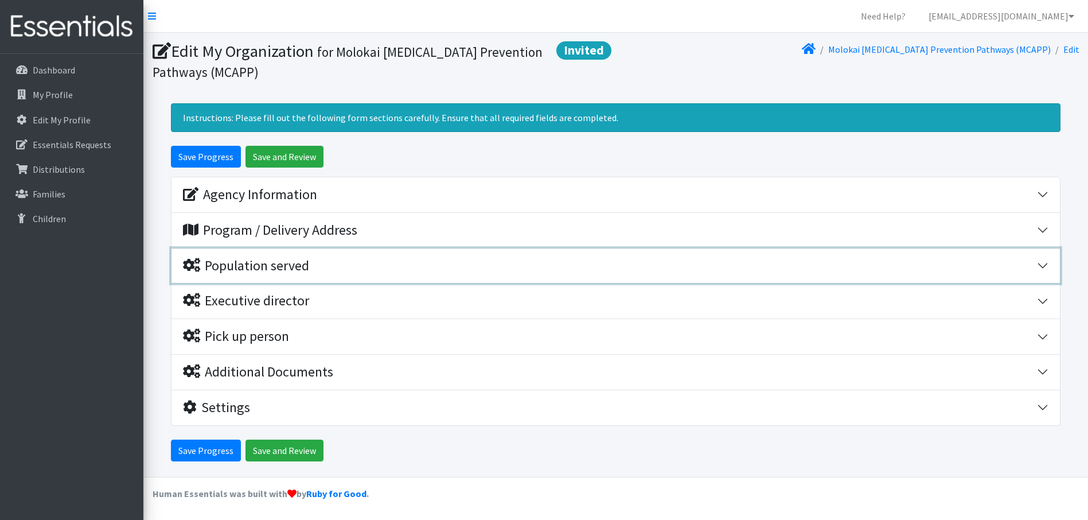
click at [348, 276] on button "Population served" at bounding box center [616, 265] width 889 height 35
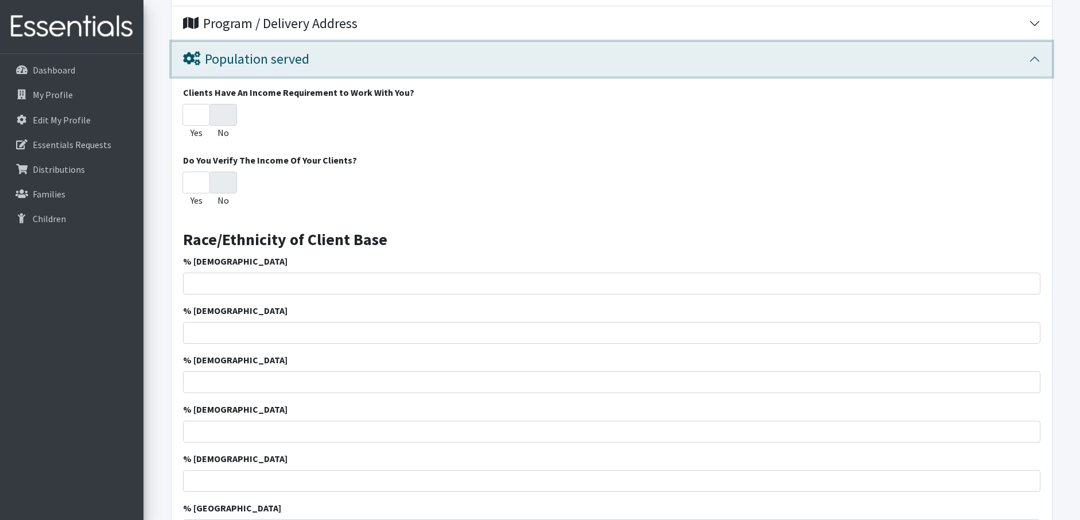
scroll to position [230, 0]
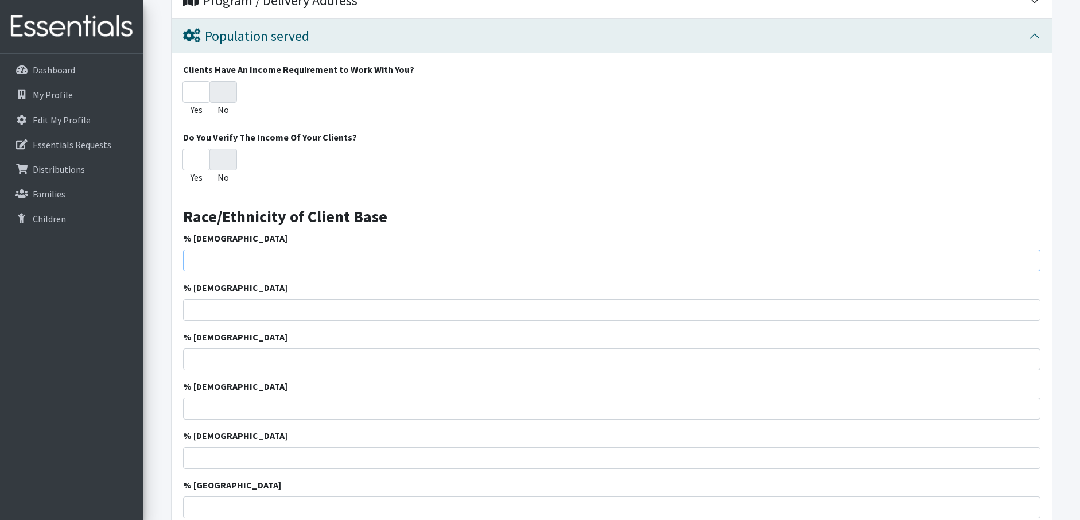
click at [252, 266] on input "% [DEMOGRAPHIC_DATA]" at bounding box center [611, 261] width 857 height 22
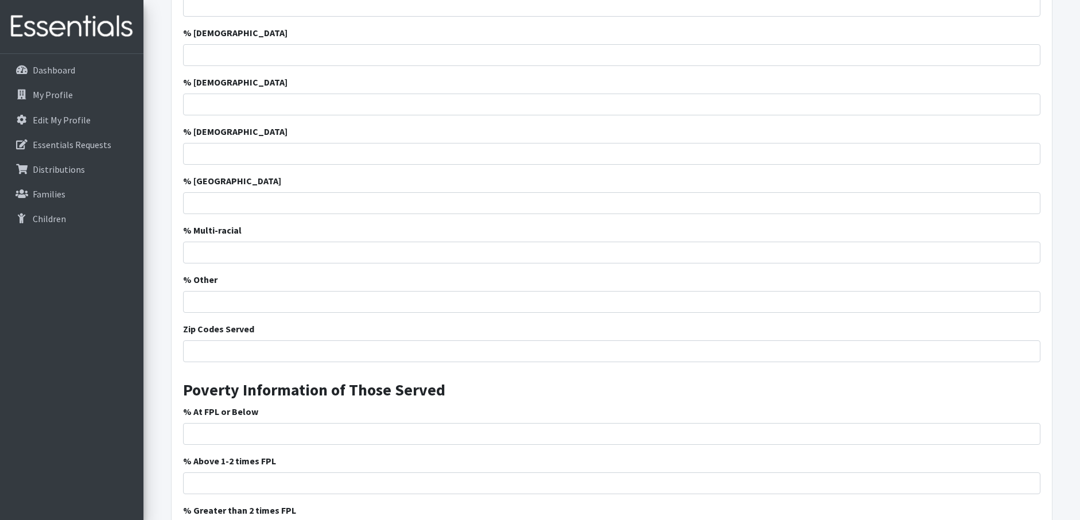
scroll to position [574, 0]
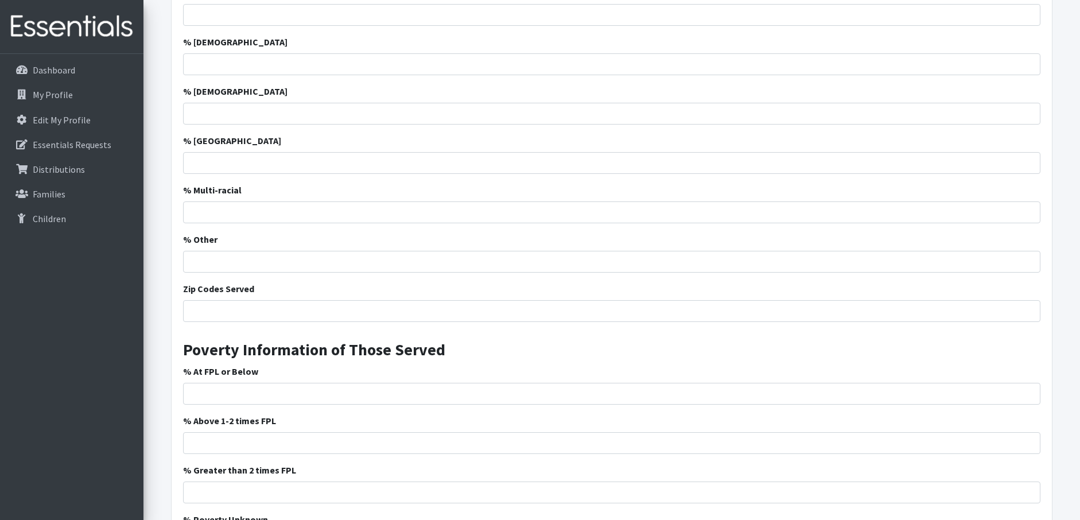
drag, startPoint x: 281, startPoint y: 326, endPoint x: 289, endPoint y: 322, distance: 8.2
click at [286, 324] on div "Clients Have An Income Requirement to Work With You? Yes No Do You Verify The I…" at bounding box center [612, 139] width 880 height 861
click at [293, 307] on input "Zip Codes Served" at bounding box center [611, 311] width 857 height 22
type input "9"
click at [250, 315] on input "Zip Codes Served" at bounding box center [611, 311] width 857 height 22
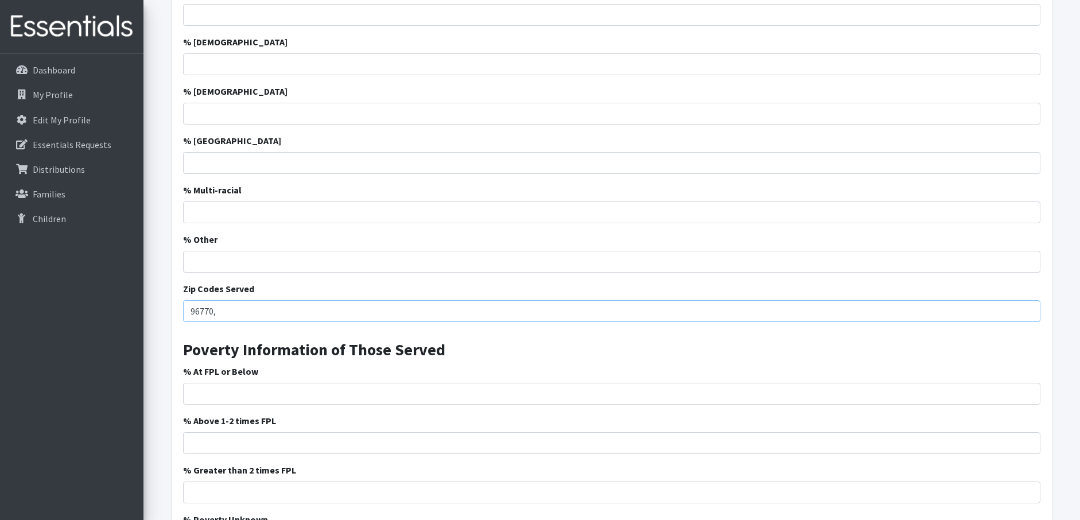
click at [264, 315] on input "96770," at bounding box center [611, 311] width 857 height 22
type input "96770"
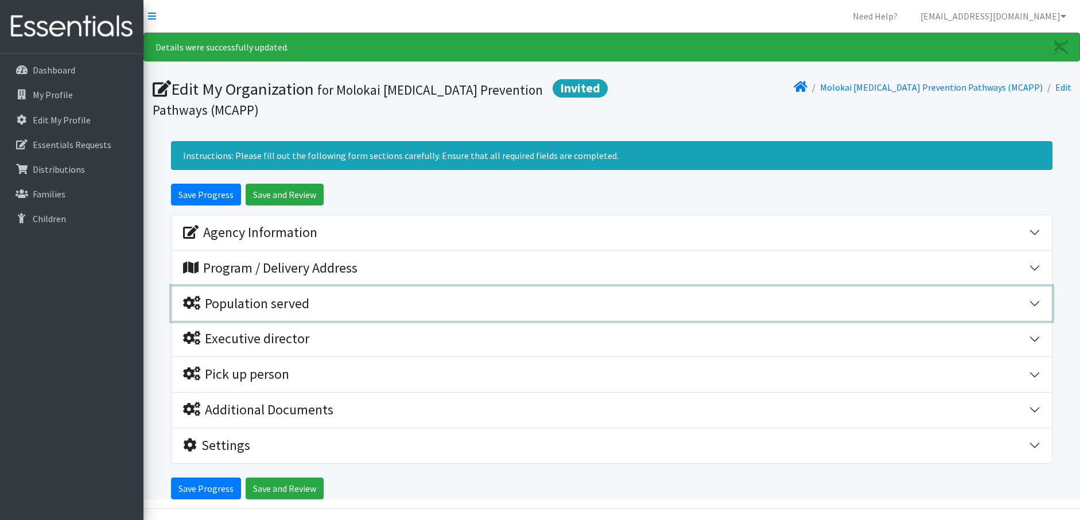
click at [324, 298] on div "Population served" at bounding box center [606, 304] width 846 height 17
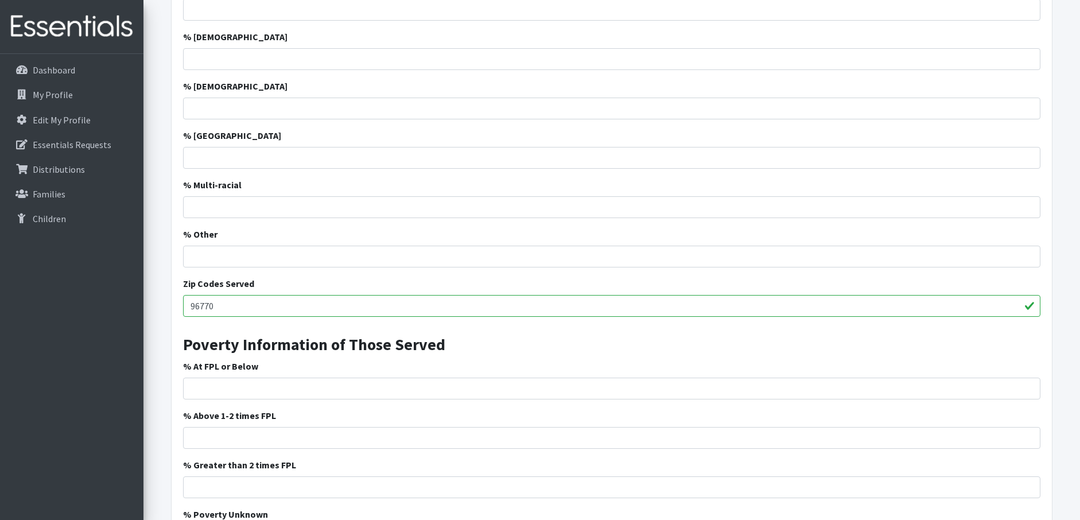
scroll to position [606, 0]
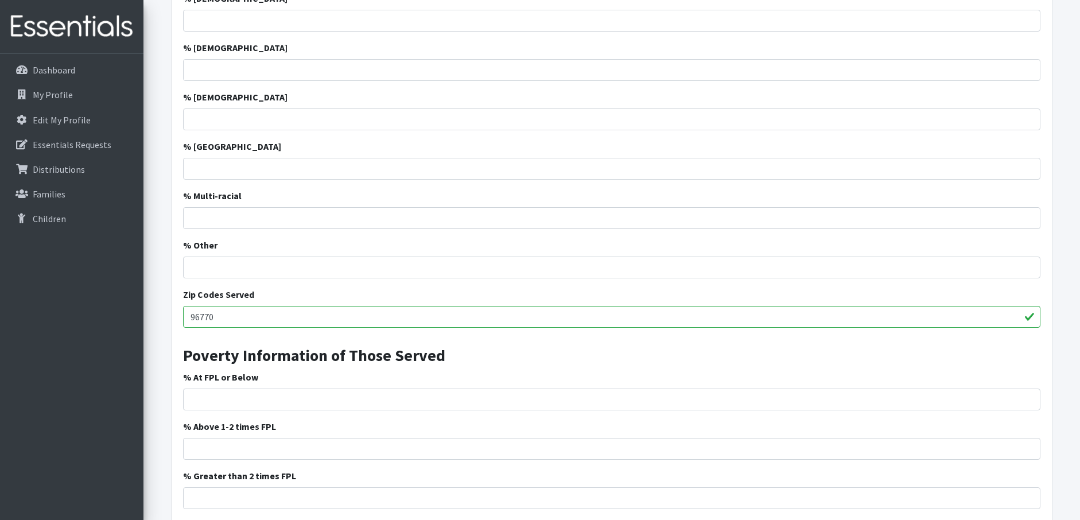
click at [260, 312] on input "96770" at bounding box center [611, 317] width 857 height 22
type input "96770, 96729, 96757, 96748"
click at [738, 351] on h3 "Poverty Information of Those Served" at bounding box center [611, 351] width 857 height 29
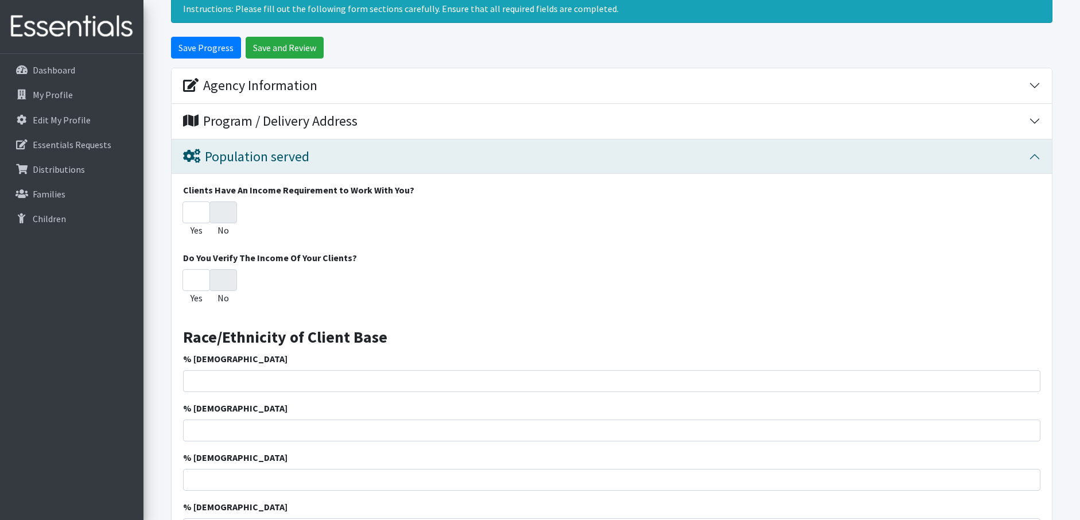
scroll to position [0, 0]
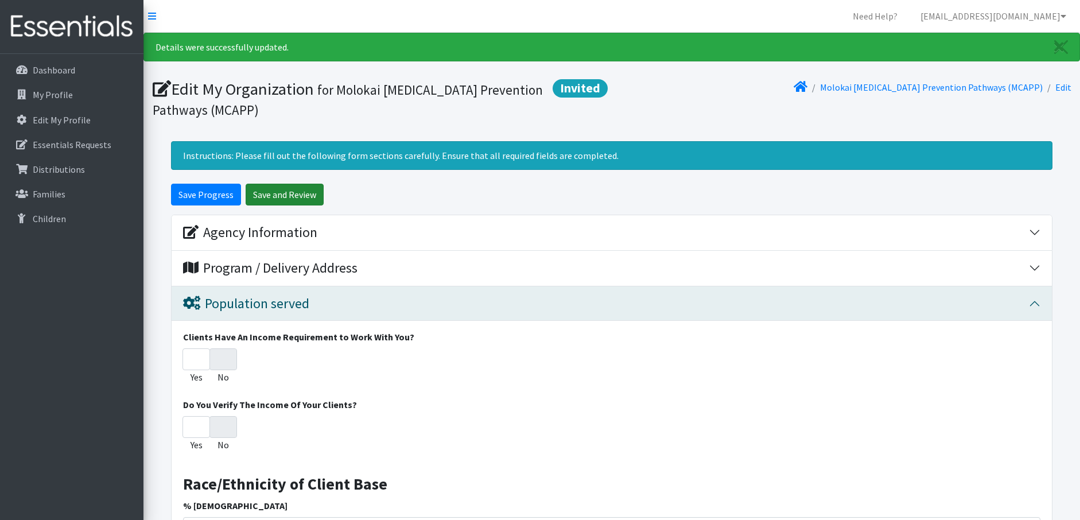
click at [282, 196] on input "Save and Review" at bounding box center [285, 195] width 78 height 22
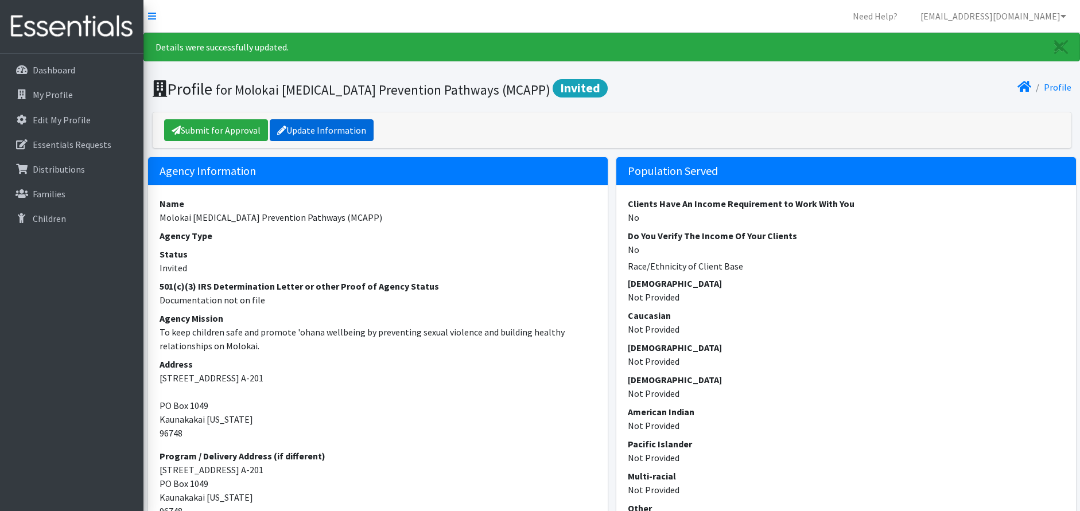
click at [314, 138] on link "Update Information" at bounding box center [322, 130] width 104 height 22
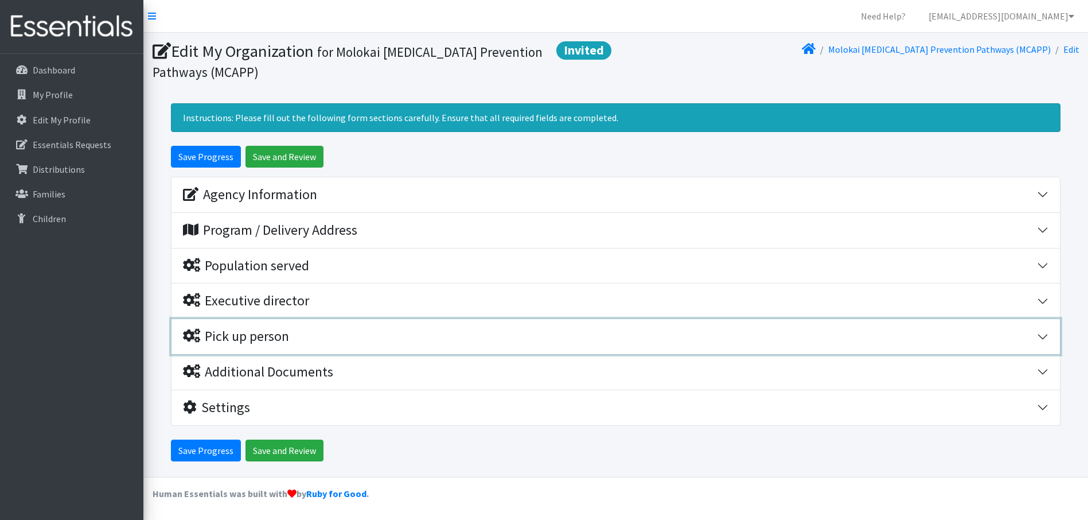
click at [367, 340] on div "Pick up person" at bounding box center [610, 336] width 854 height 17
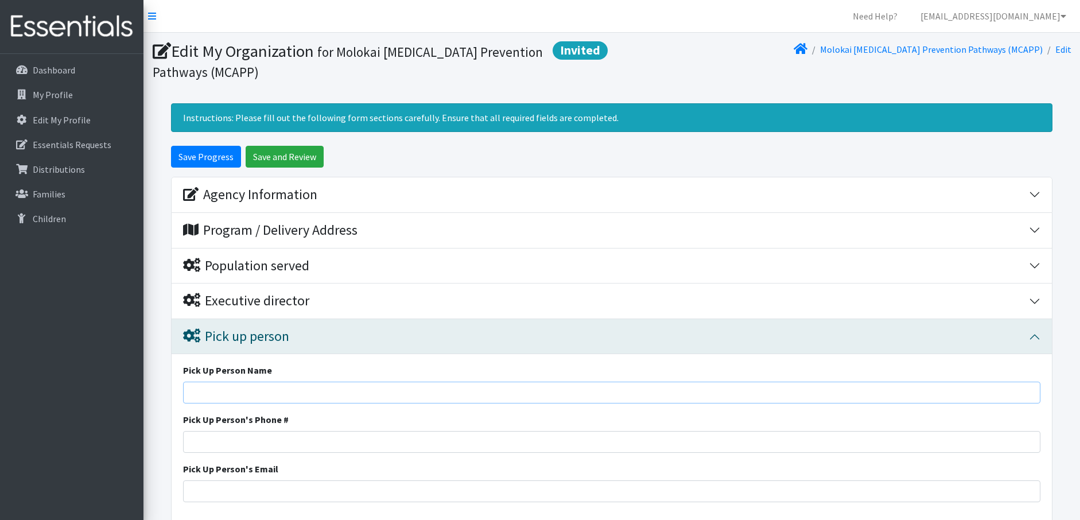
click at [291, 394] on input "Pick Up Person Name" at bounding box center [611, 393] width 857 height 22
type input "Tiler-[PERSON_NAME]"
type input "[PHONE_NUMBER]"
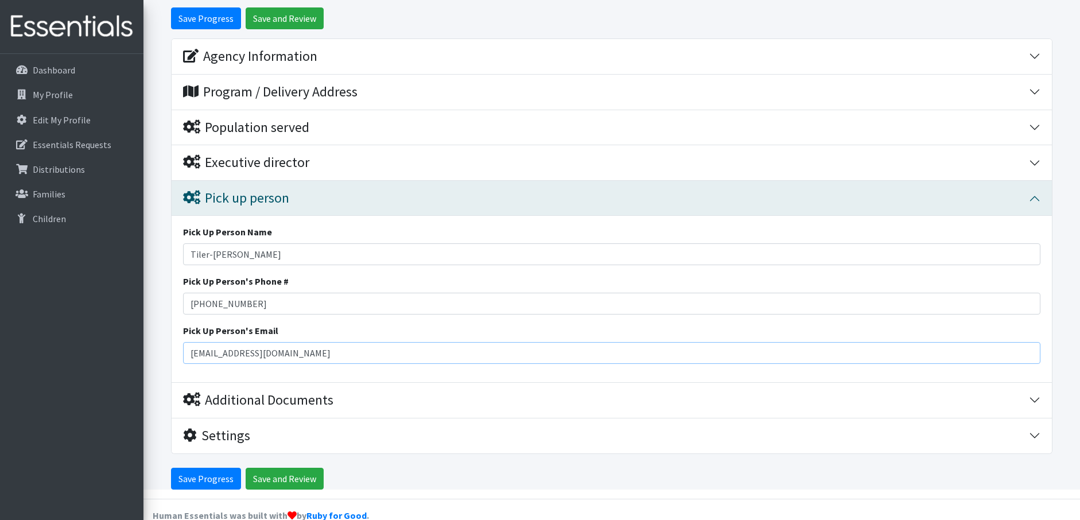
scroll to position [160, 0]
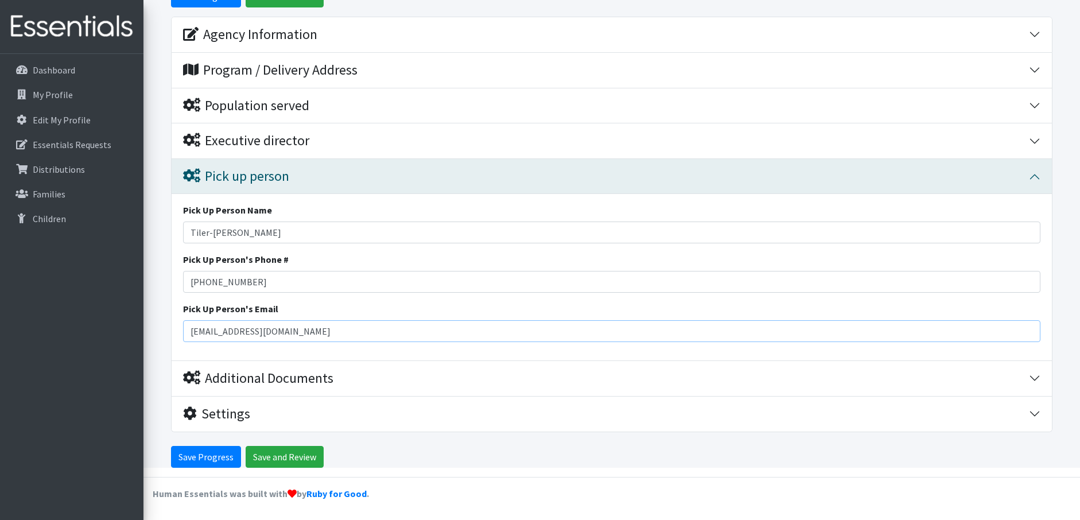
type input "[EMAIL_ADDRESS][DOMAIN_NAME]"
click at [505, 355] on div "Pick Up Person Name Tiler-Payton Adolpho-Kim Pick Up Person's Phone # (808) 774…" at bounding box center [612, 277] width 880 height 166
click at [277, 457] on input "Save and Review" at bounding box center [285, 457] width 78 height 22
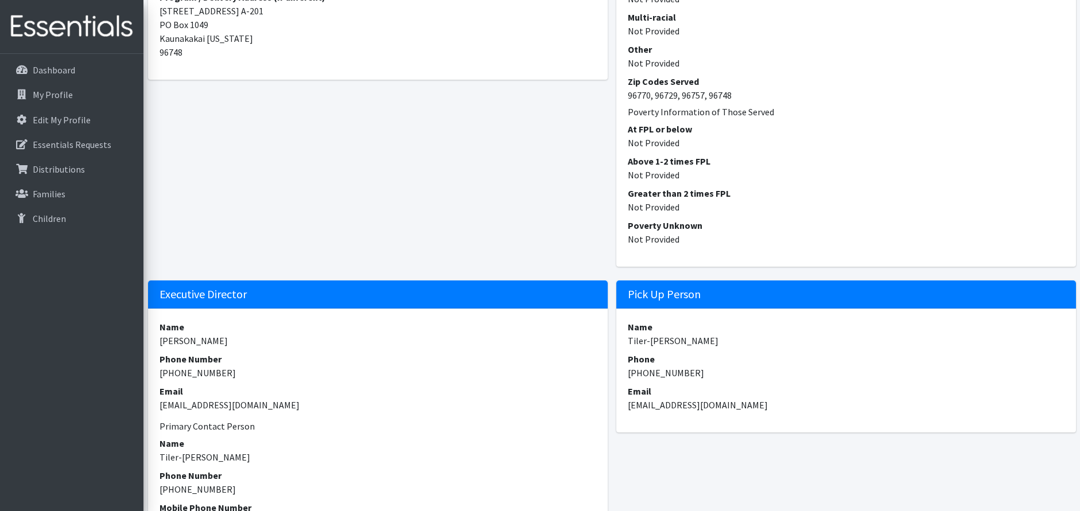
scroll to position [746, 0]
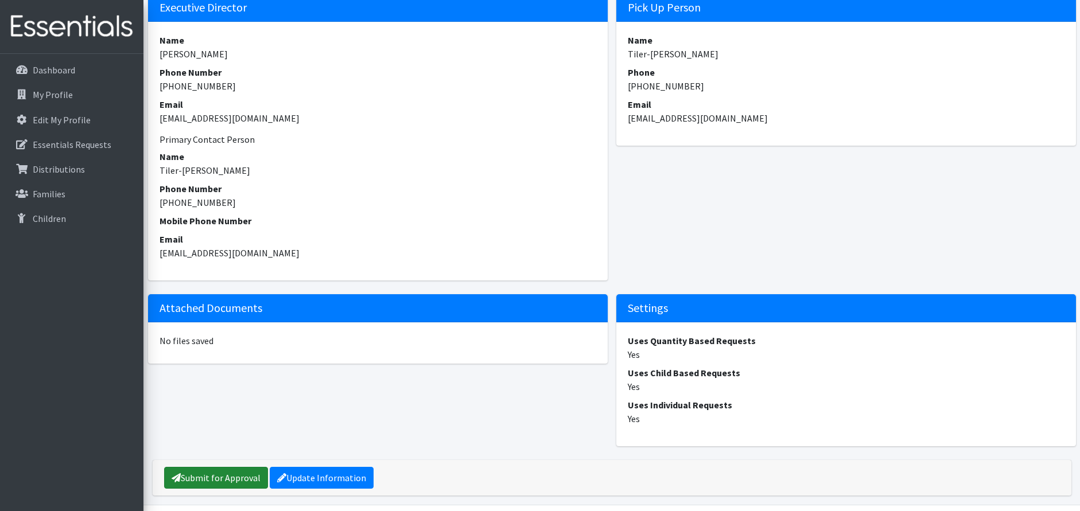
click at [231, 476] on link "Submit for Approval" at bounding box center [216, 478] width 104 height 22
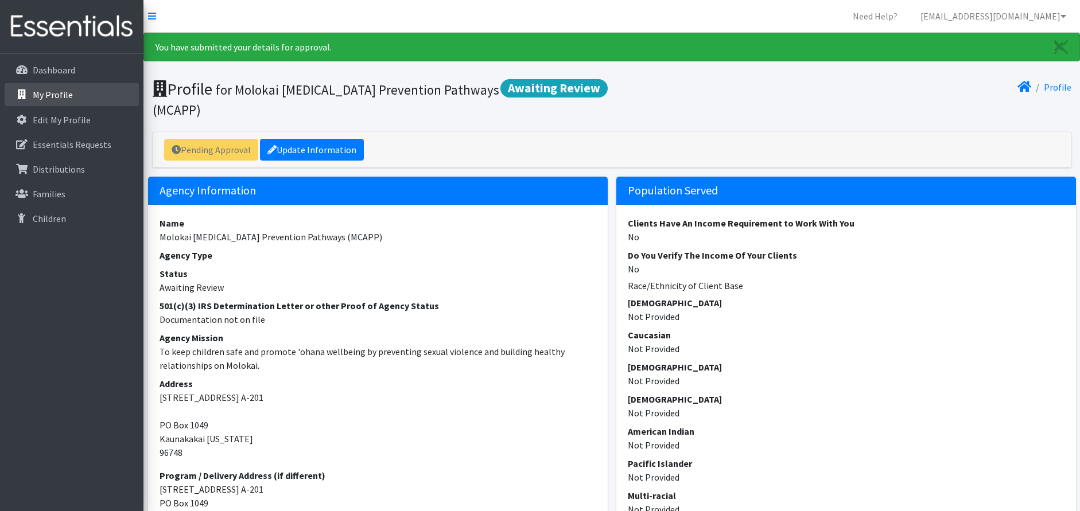
click at [45, 90] on p "My Profile" at bounding box center [53, 94] width 40 height 11
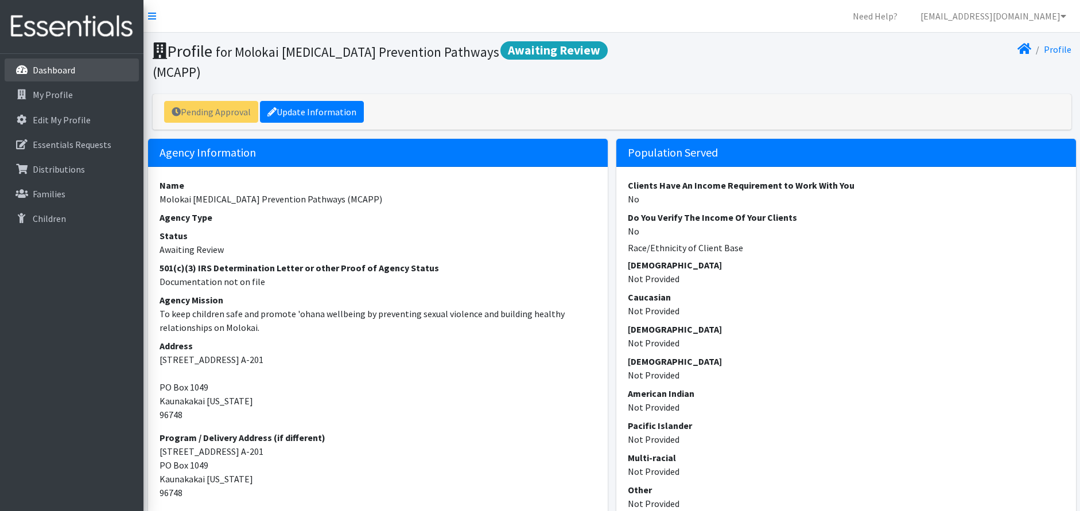
click at [80, 71] on link "Dashboard" at bounding box center [72, 70] width 134 height 23
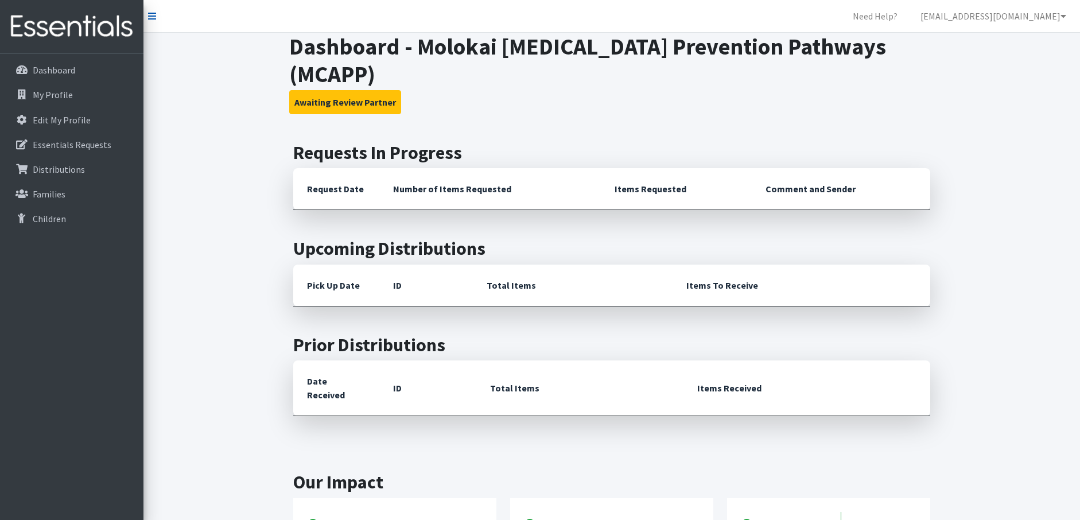
click at [154, 11] on link at bounding box center [152, 16] width 8 height 14
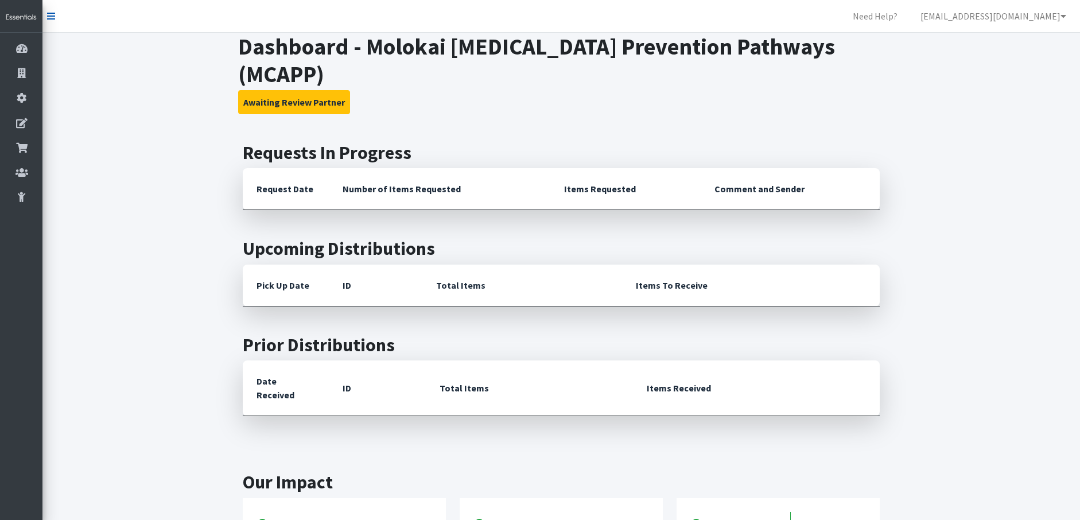
click at [48, 15] on icon at bounding box center [51, 15] width 8 height 9
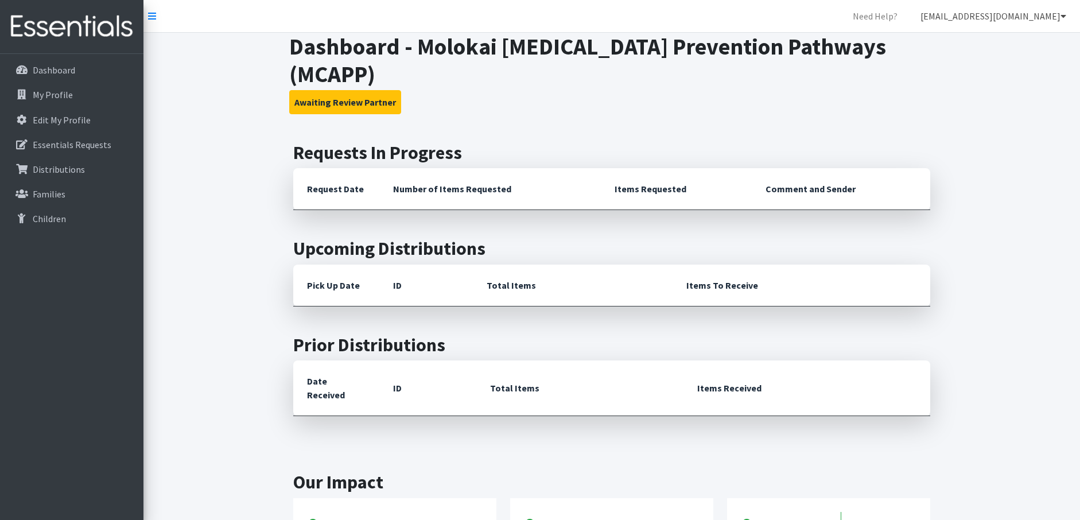
click at [974, 18] on link "[EMAIL_ADDRESS][DOMAIN_NAME]" at bounding box center [993, 16] width 164 height 23
click at [979, 41] on link "My Co-Workers" at bounding box center [995, 41] width 160 height 23
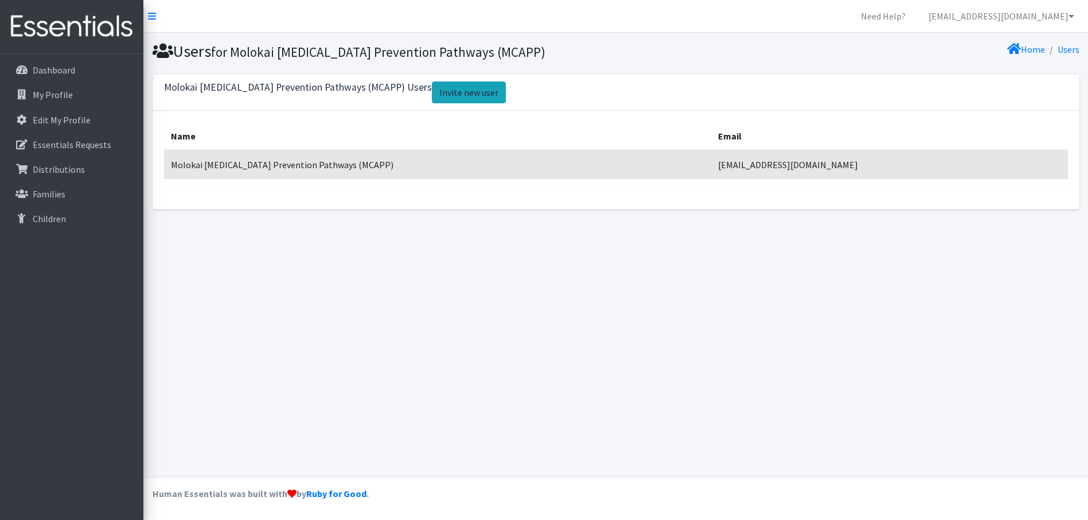
click at [453, 92] on link "Invite new user" at bounding box center [469, 92] width 74 height 22
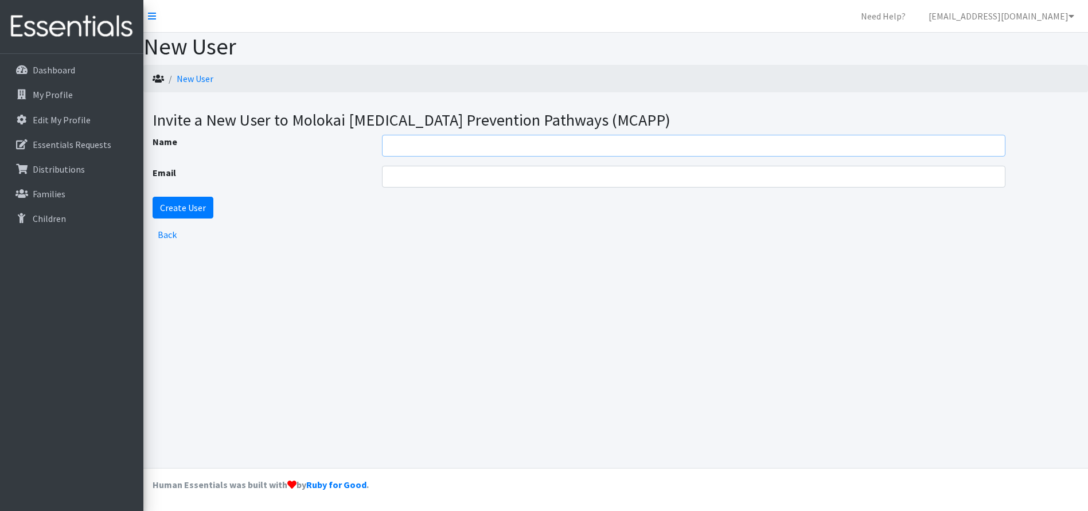
click at [435, 149] on input "Name" at bounding box center [694, 146] width 624 height 22
type input "Tiler-[PERSON_NAME]"
click at [421, 170] on input "Email" at bounding box center [694, 177] width 624 height 22
type input "[EMAIL_ADDRESS][DOMAIN_NAME]"
click at [190, 210] on input "Create User" at bounding box center [183, 208] width 61 height 22
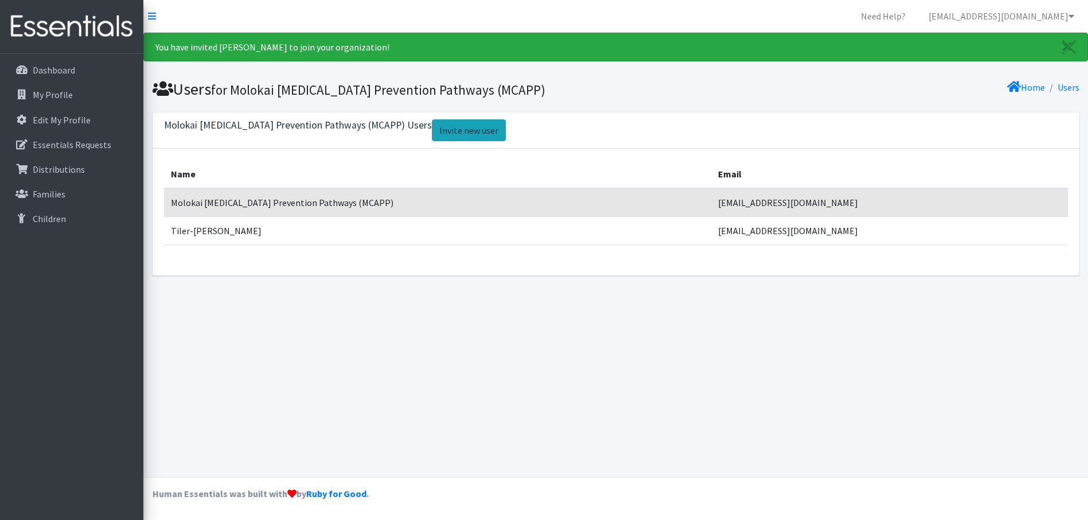
click at [447, 128] on link "Invite new user" at bounding box center [469, 130] width 74 height 22
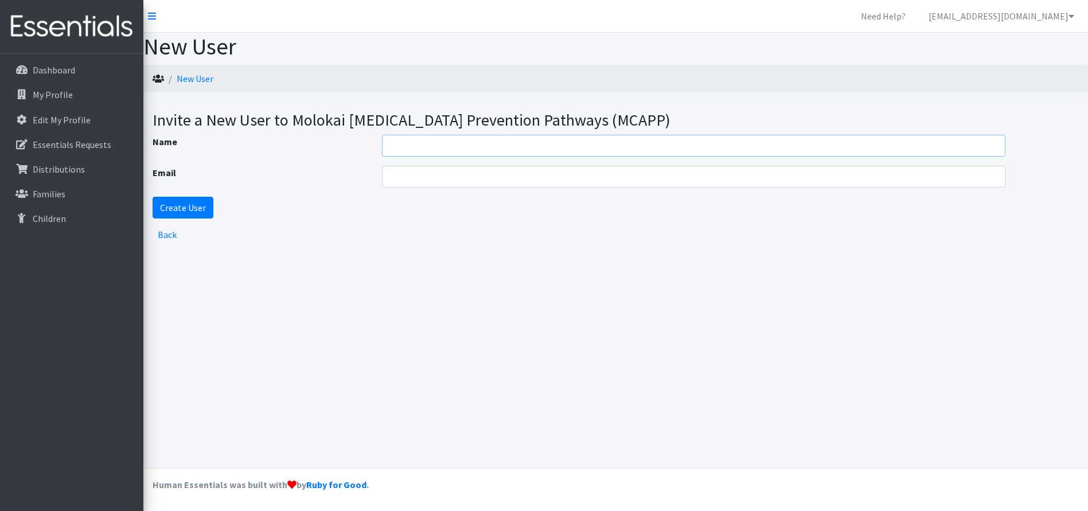
click at [524, 142] on input "Name" at bounding box center [694, 146] width 624 height 22
click at [562, 67] on ul "New User" at bounding box center [615, 79] width 945 height 28
click at [193, 80] on link "New User" at bounding box center [195, 78] width 37 height 11
click at [160, 238] on link "Back" at bounding box center [167, 234] width 19 height 11
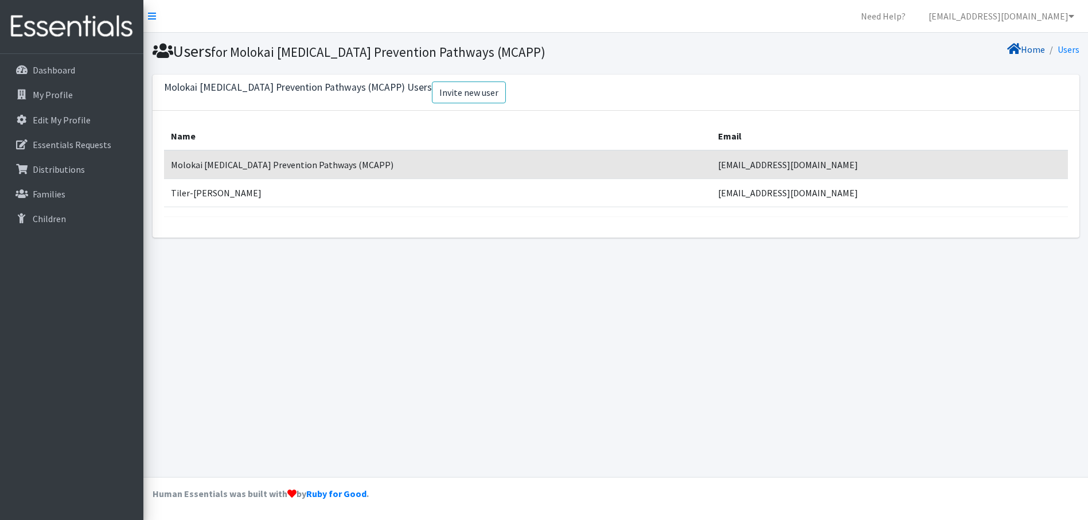
click at [1028, 50] on link "Home" at bounding box center [1027, 49] width 38 height 11
drag, startPoint x: 1014, startPoint y: 61, endPoint x: 970, endPoint y: 67, distance: 44.6
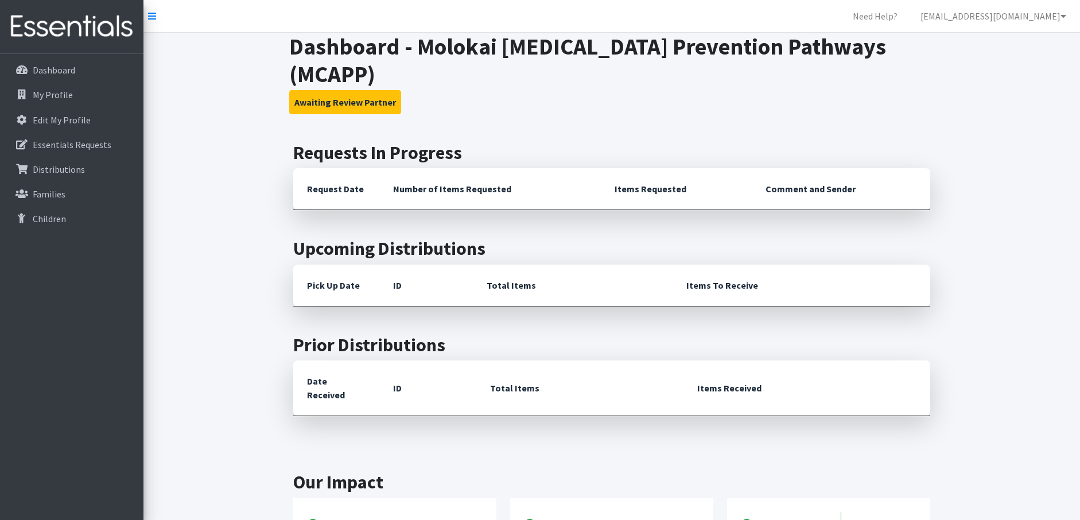
drag, startPoint x: 0, startPoint y: 0, endPoint x: 1005, endPoint y: 45, distance: 1005.7
click at [1005, 44] on div "Dashboard - Molokai [MEDICAL_DATA] Prevention Pathways (MCAPP) Awaiting Review …" at bounding box center [611, 328] width 936 height 590
click at [324, 90] on button "Awaiting Review Partner" at bounding box center [345, 102] width 112 height 24
click at [83, 77] on link "Dashboard" at bounding box center [72, 70] width 134 height 23
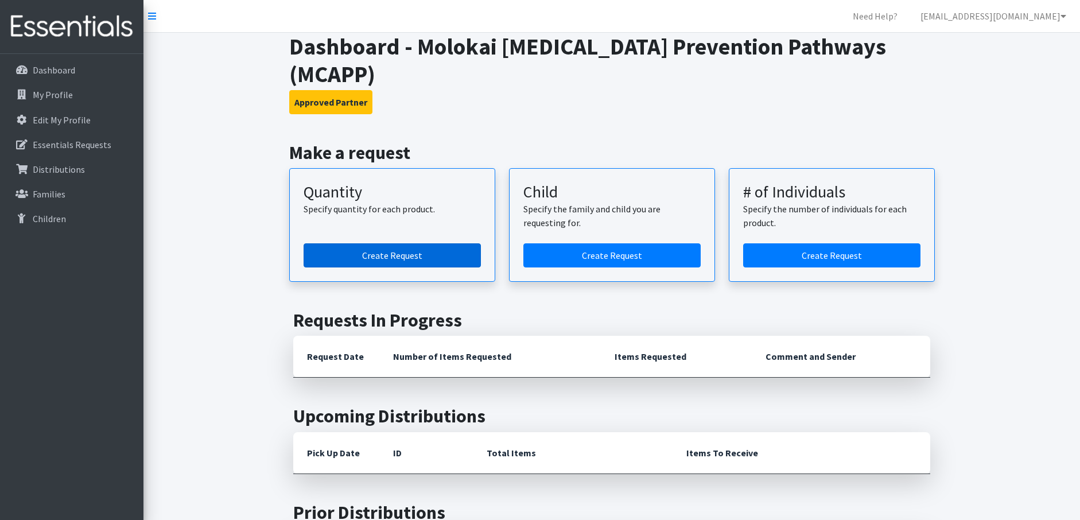
click at [431, 243] on link "Create Request" at bounding box center [392, 255] width 177 height 24
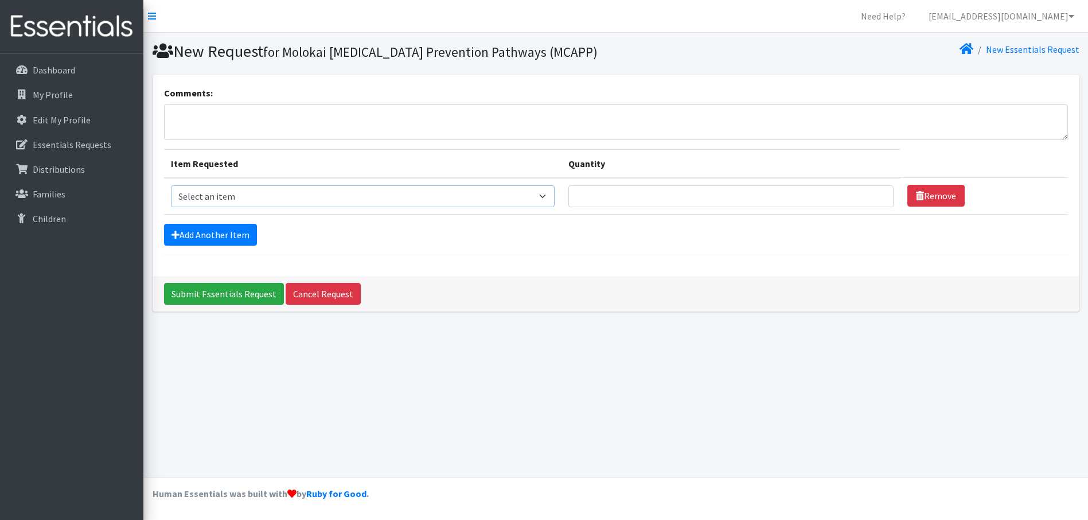
click at [376, 202] on select "Select an item Kids (Newborn) Kids (Preemie)** Limited Kids (Size 1) Kids (Size…" at bounding box center [363, 196] width 384 height 22
click at [380, 196] on select "Select an item Kids (Newborn) Kids (Preemie)** Limited Kids (Size 1) Kids (Size…" at bounding box center [363, 196] width 384 height 22
click at [725, 193] on input "Quantity" at bounding box center [731, 196] width 325 height 22
click at [569, 269] on div "Comments: Item Requested Quantity Item Requested Select an item Kids (Newborn) …" at bounding box center [616, 175] width 927 height 201
click at [314, 297] on link "Cancel Request" at bounding box center [323, 294] width 75 height 22
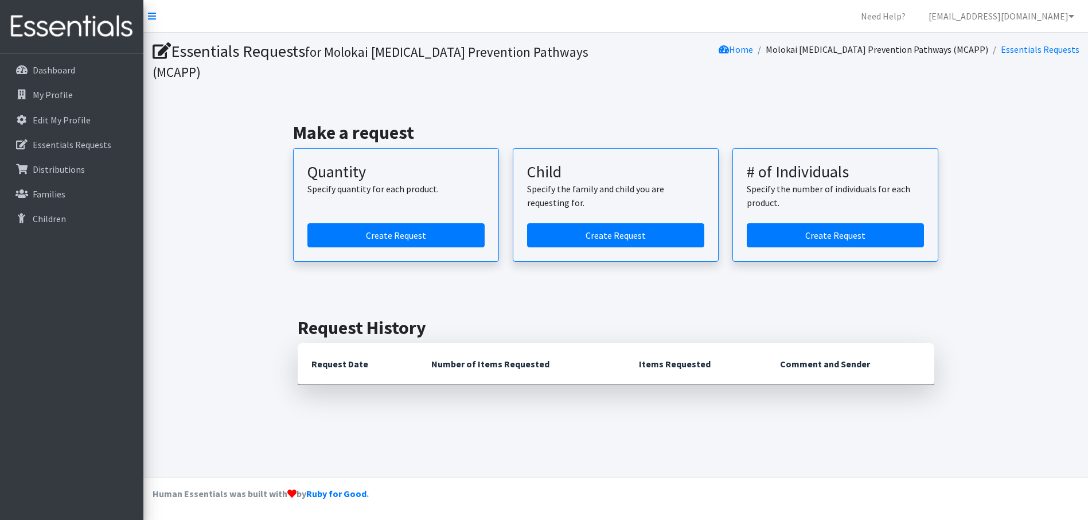
click at [783, 93] on section "Essentials Requests for Molokai [MEDICAL_DATA] Prevention Pathways (MCAPP) Home…" at bounding box center [615, 63] width 945 height 61
click at [92, 125] on link "Edit My Profile" at bounding box center [72, 119] width 134 height 23
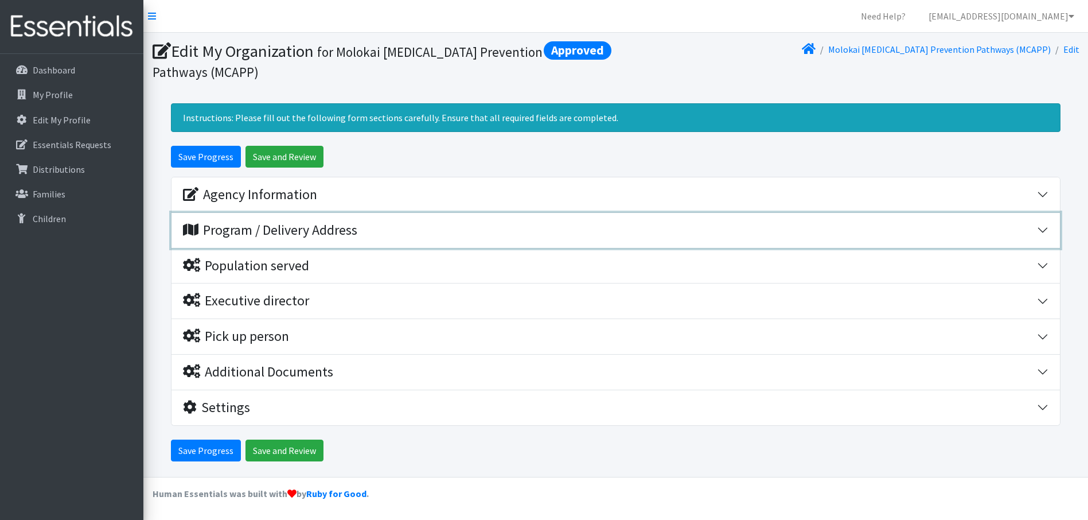
click at [351, 226] on div "Program / Delivery Address" at bounding box center [270, 230] width 174 height 17
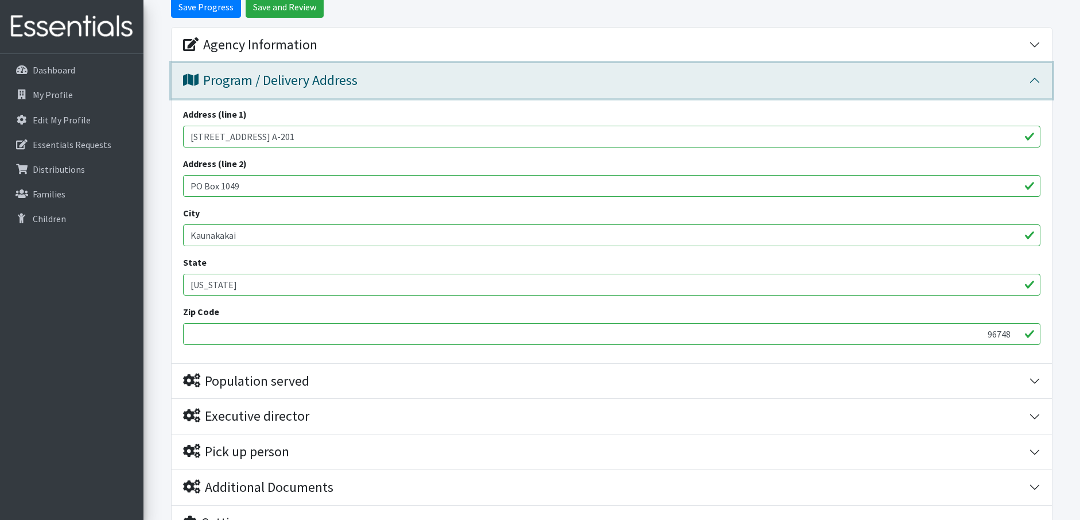
scroll to position [57, 0]
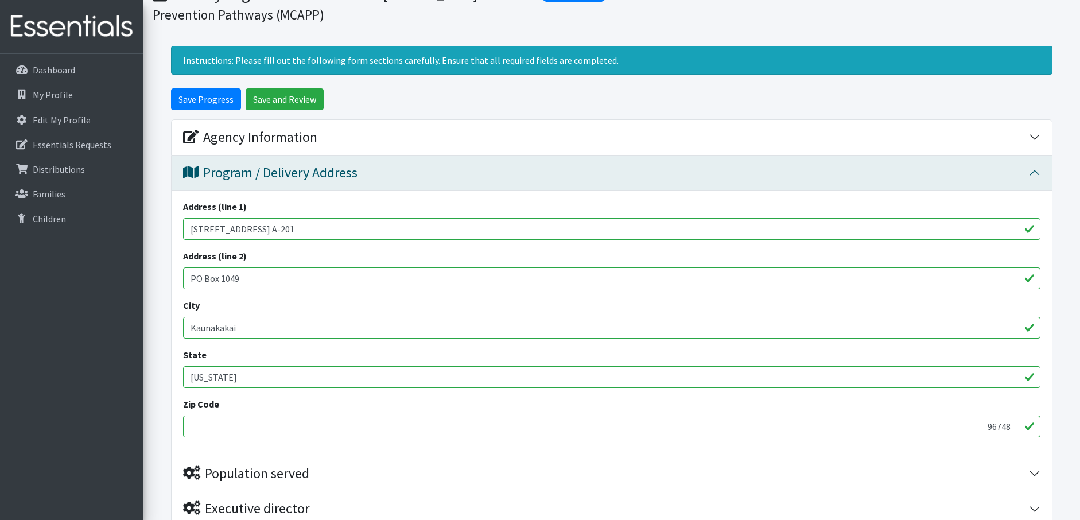
drag, startPoint x: 351, startPoint y: 231, endPoint x: 167, endPoint y: 224, distance: 184.3
click at [167, 224] on form "Save Progress Save and Review Agency Information Agency Name * Molokai Child Ab…" at bounding box center [611, 378] width 936 height 581
type input "3051 Puu Kapele Ave"
drag, startPoint x: 252, startPoint y: 281, endPoint x: 174, endPoint y: 278, distance: 78.1
click at [174, 278] on div "Address (line 1) 3051 Puu Kapele Ave Address (line 2) PO Box 1049 City Kaunakak…" at bounding box center [612, 322] width 880 height 265
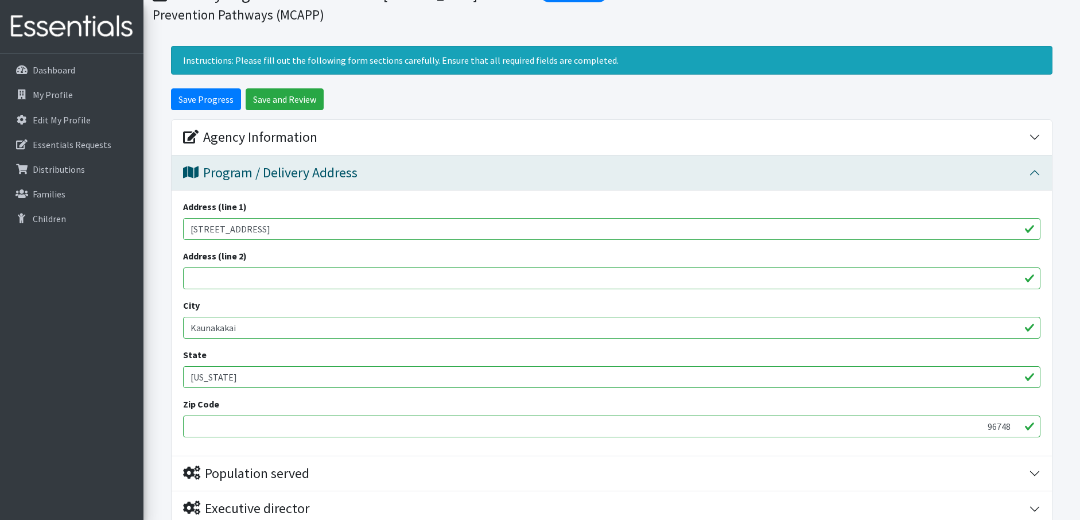
drag, startPoint x: 251, startPoint y: 336, endPoint x: 180, endPoint y: 322, distance: 73.1
click at [181, 322] on div "Address (line 1) 3051 Puu Kapele Ave Address (line 2) City Kaunakakai State Haw…" at bounding box center [612, 322] width 880 height 265
type input "Hoolehua"
click at [235, 423] on input "96748" at bounding box center [611, 426] width 857 height 22
click at [1008, 427] on input "96748" at bounding box center [611, 426] width 857 height 22
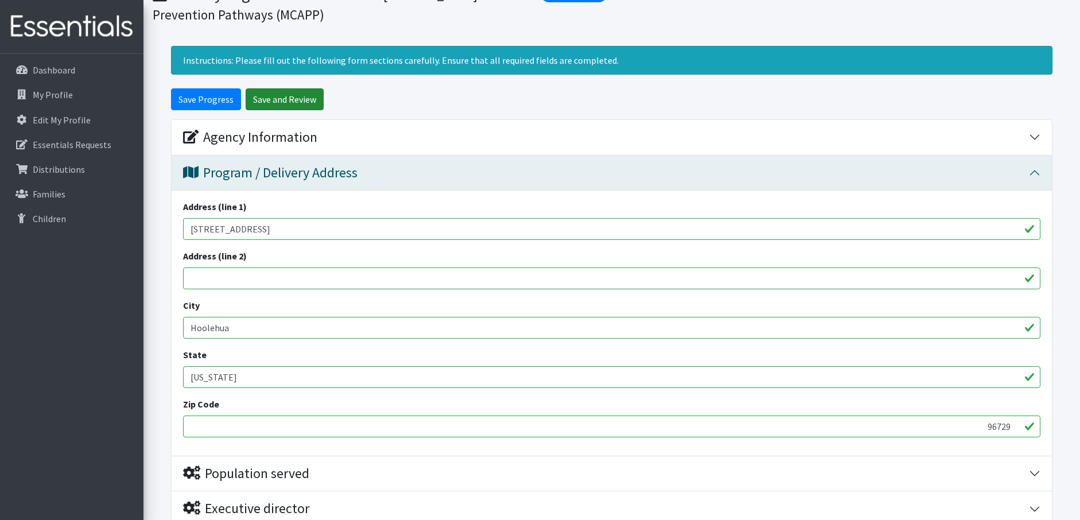
type input "96729"
click at [260, 97] on input "Save and Review" at bounding box center [285, 99] width 78 height 22
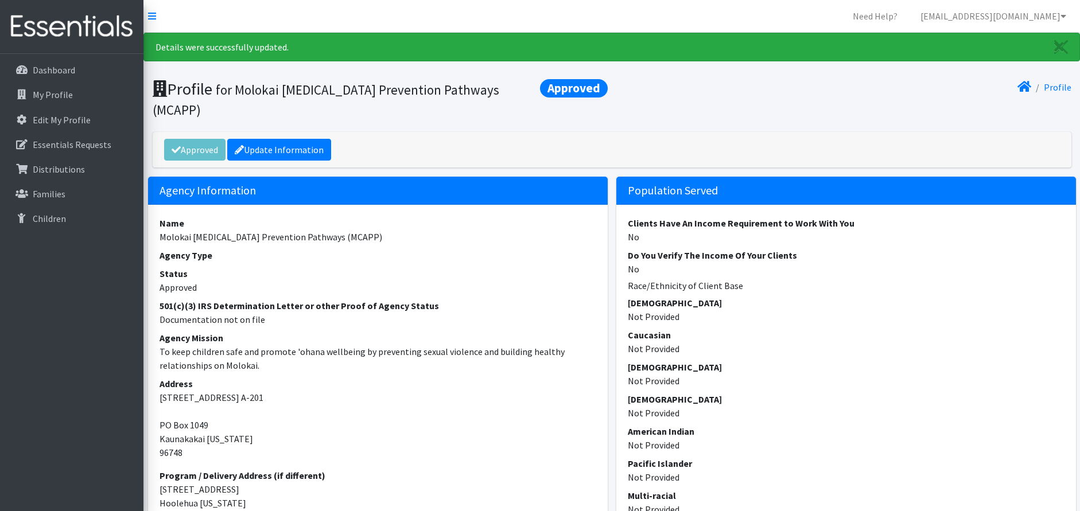
click at [197, 132] on div "Approved Update Information" at bounding box center [612, 150] width 919 height 36
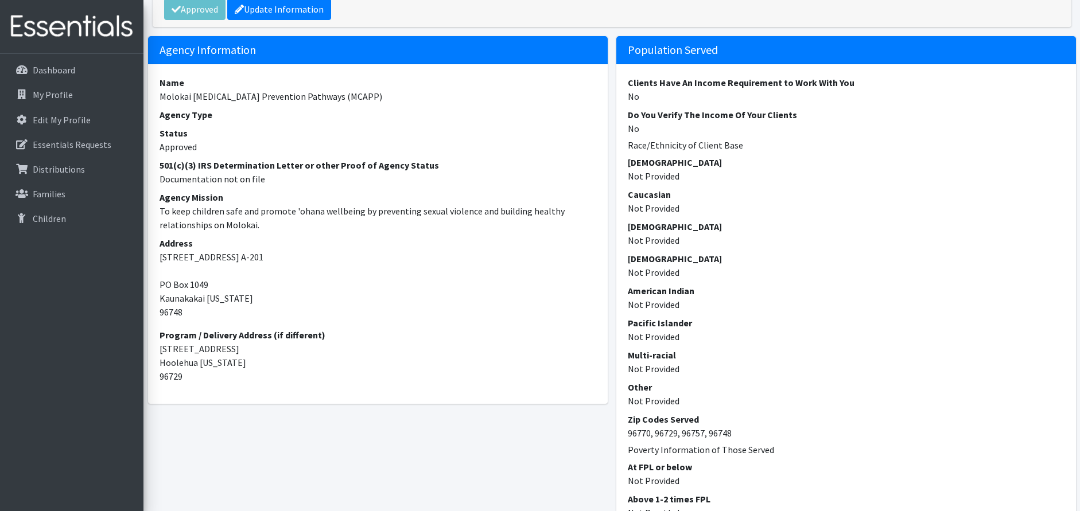
scroll to position [230, 0]
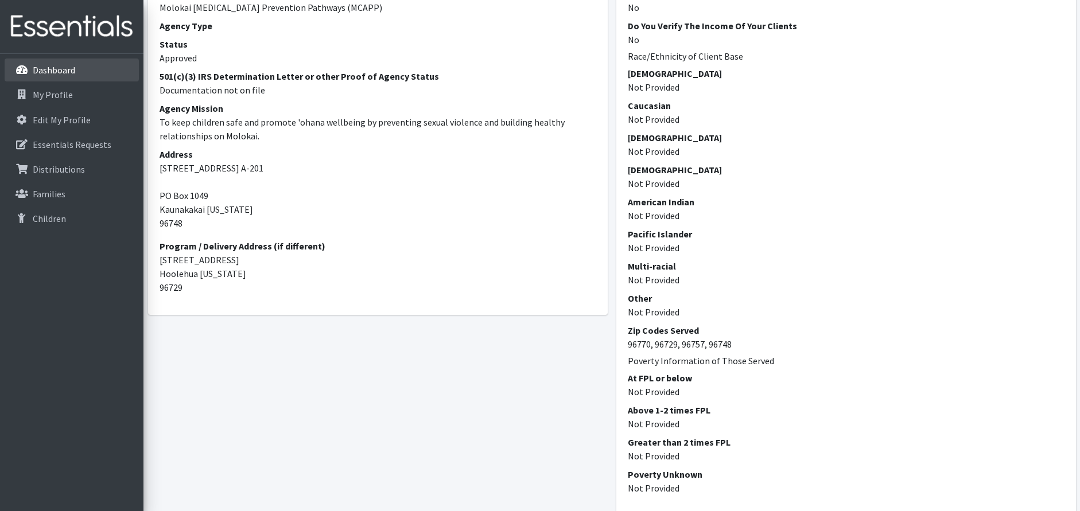
click at [64, 65] on p "Dashboard" at bounding box center [54, 69] width 42 height 11
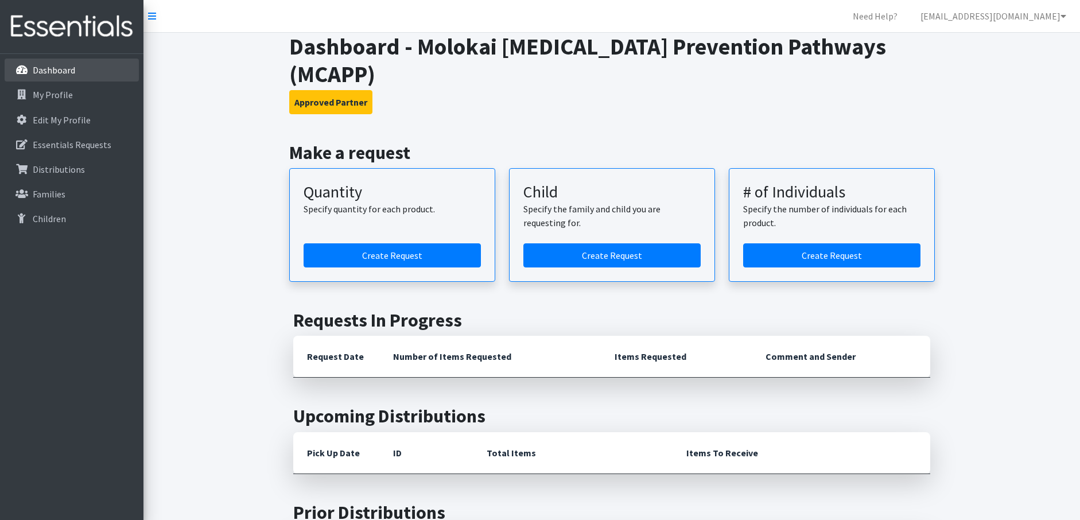
click at [61, 65] on p "Dashboard" at bounding box center [54, 69] width 42 height 11
click at [1043, 21] on link "[EMAIL_ADDRESS][DOMAIN_NAME]" at bounding box center [993, 16] width 164 height 23
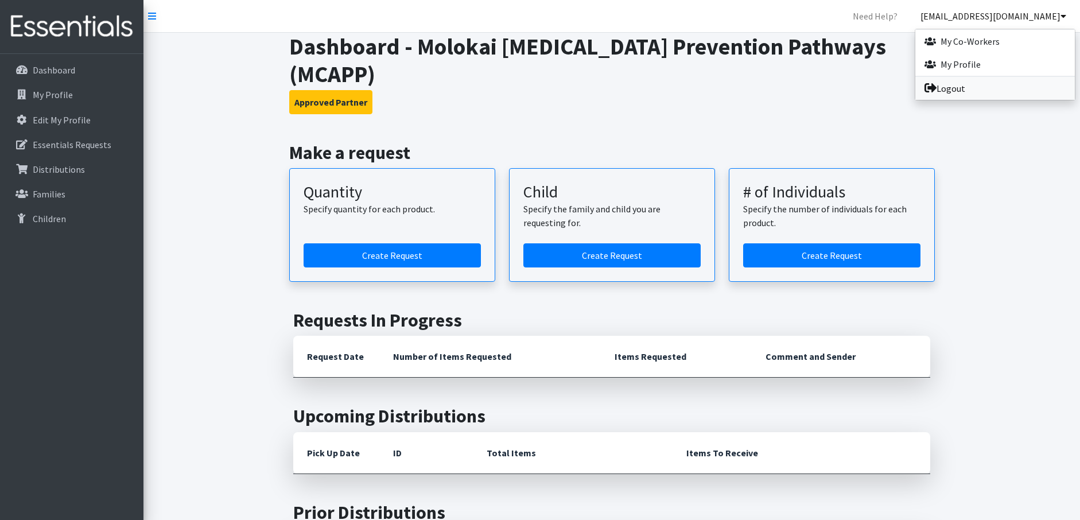
click at [989, 83] on link "Logout" at bounding box center [995, 88] width 160 height 23
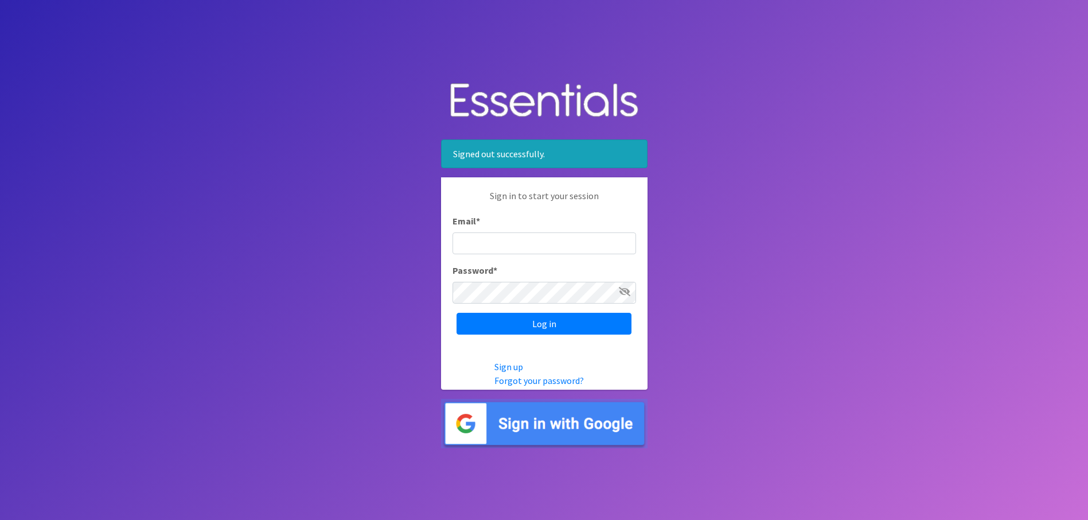
click at [574, 245] on input "Email *" at bounding box center [545, 243] width 184 height 22
click at [313, 227] on body "Signed out successfully. Sign in to start your session Email * Password * Log i…" at bounding box center [544, 260] width 1088 height 520
click at [499, 246] on input "Email *" at bounding box center [545, 243] width 184 height 22
type input "[EMAIL_ADDRESS][DOMAIN_NAME]"
click at [457, 313] on input "Log in" at bounding box center [544, 324] width 175 height 22
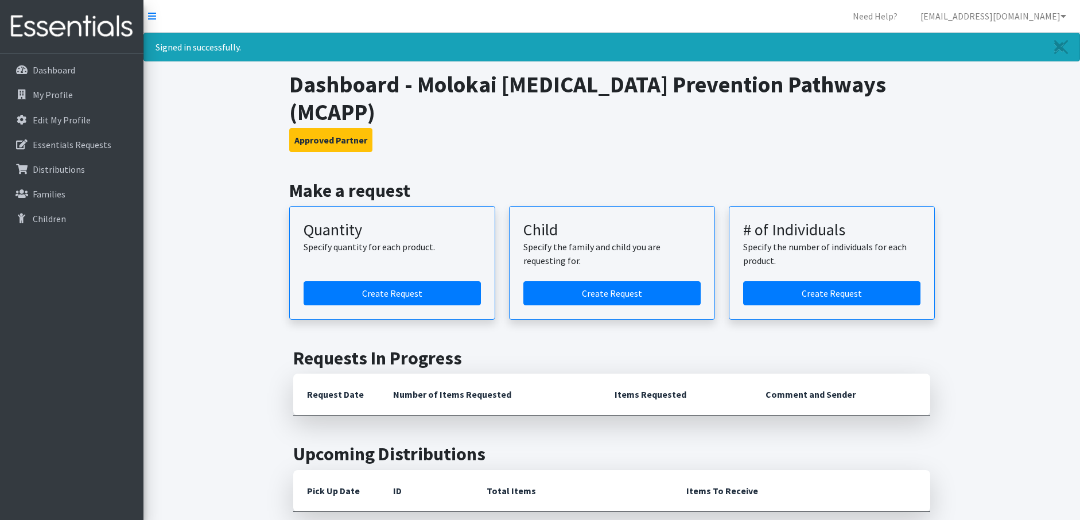
click at [999, 42] on div "Signed in successfully." at bounding box center [611, 47] width 936 height 29
click at [1062, 7] on link "[EMAIL_ADDRESS][DOMAIN_NAME]" at bounding box center [993, 16] width 164 height 23
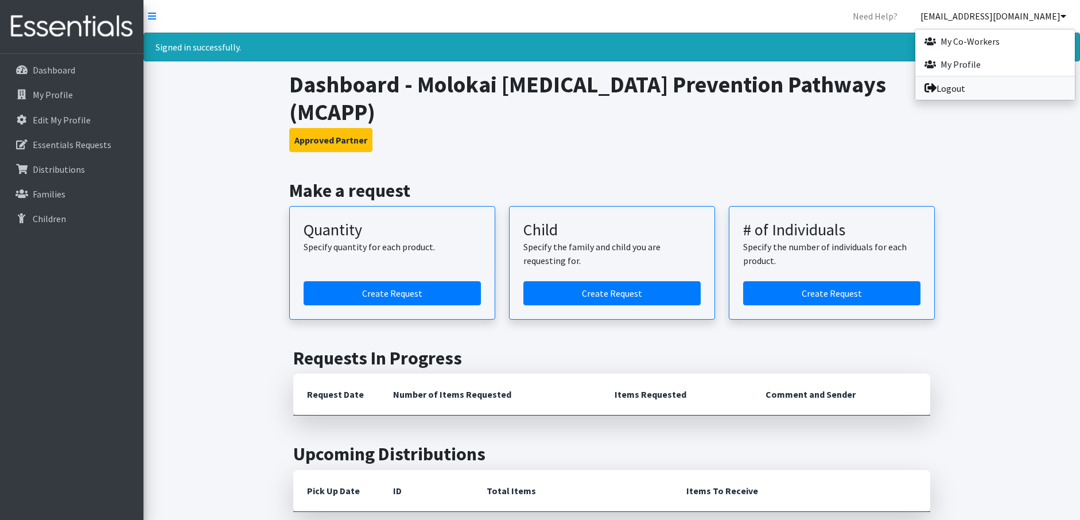
click at [964, 85] on link "Logout" at bounding box center [995, 88] width 160 height 23
